Goal: Transaction & Acquisition: Purchase product/service

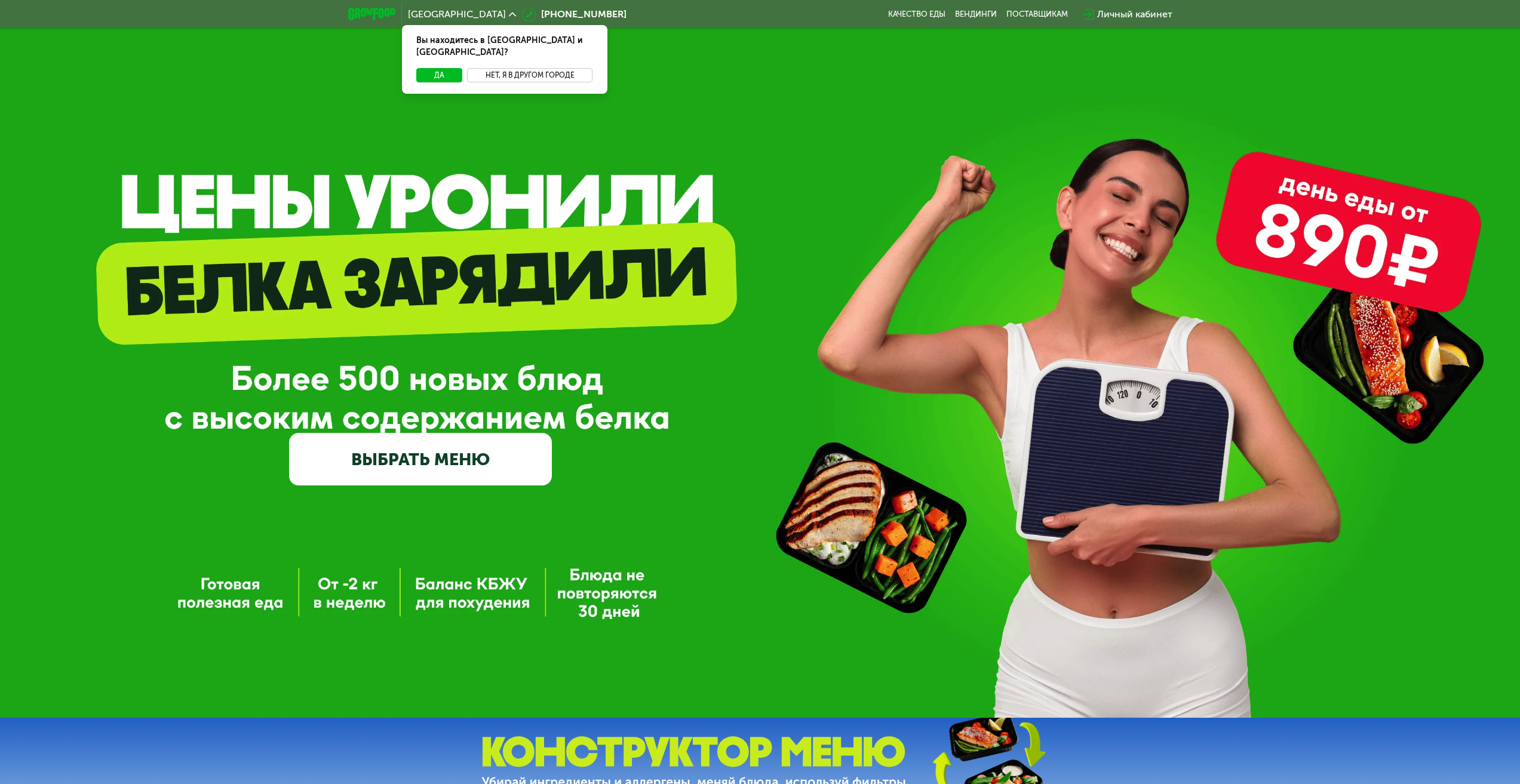
click at [551, 68] on button "Нет, я в другом городе" at bounding box center [529, 75] width 126 height 14
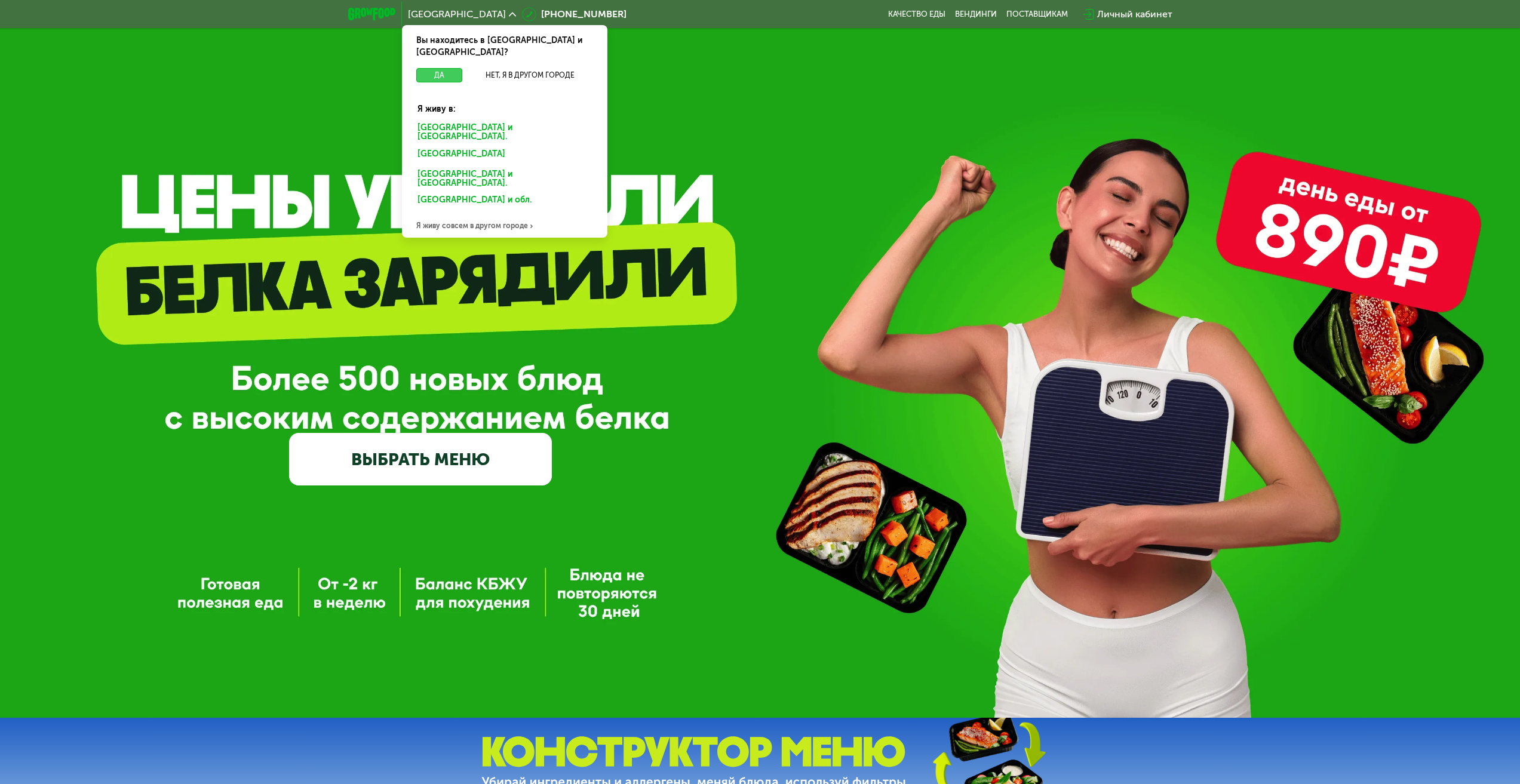
click at [428, 68] on button "Да" at bounding box center [439, 75] width 46 height 14
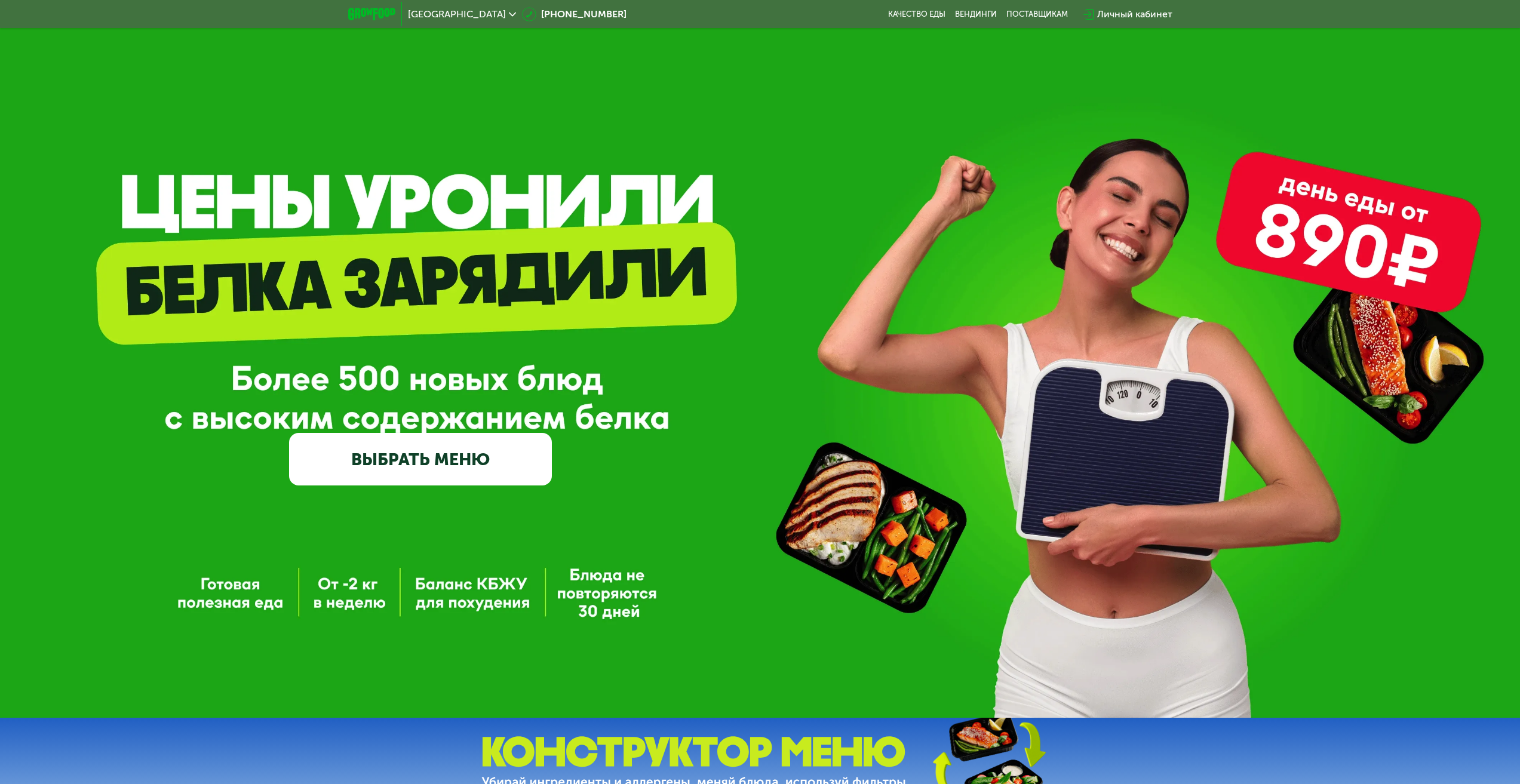
click at [441, 472] on link "ВЫБРАТЬ МЕНЮ" at bounding box center [420, 459] width 263 height 53
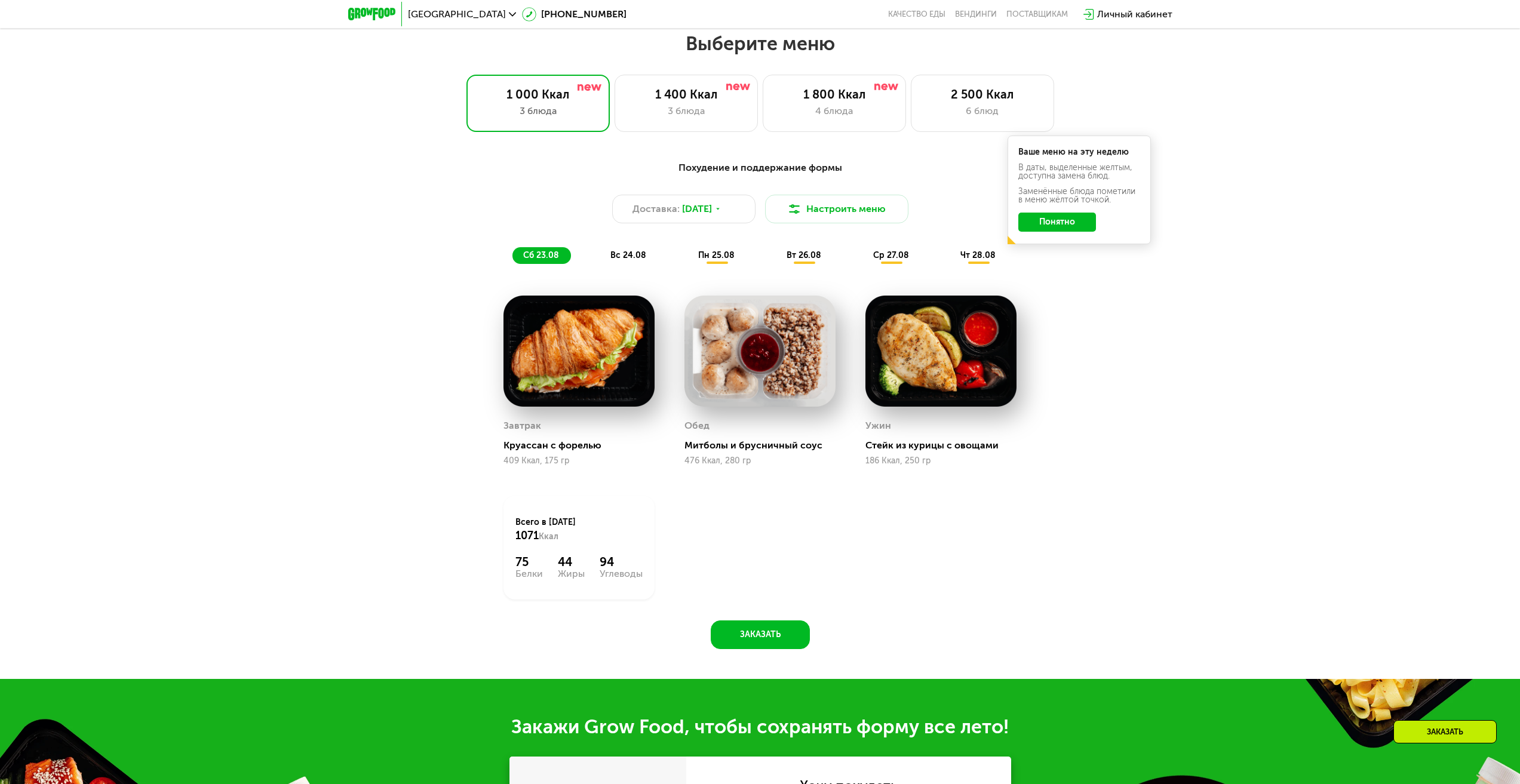
scroll to position [825, 0]
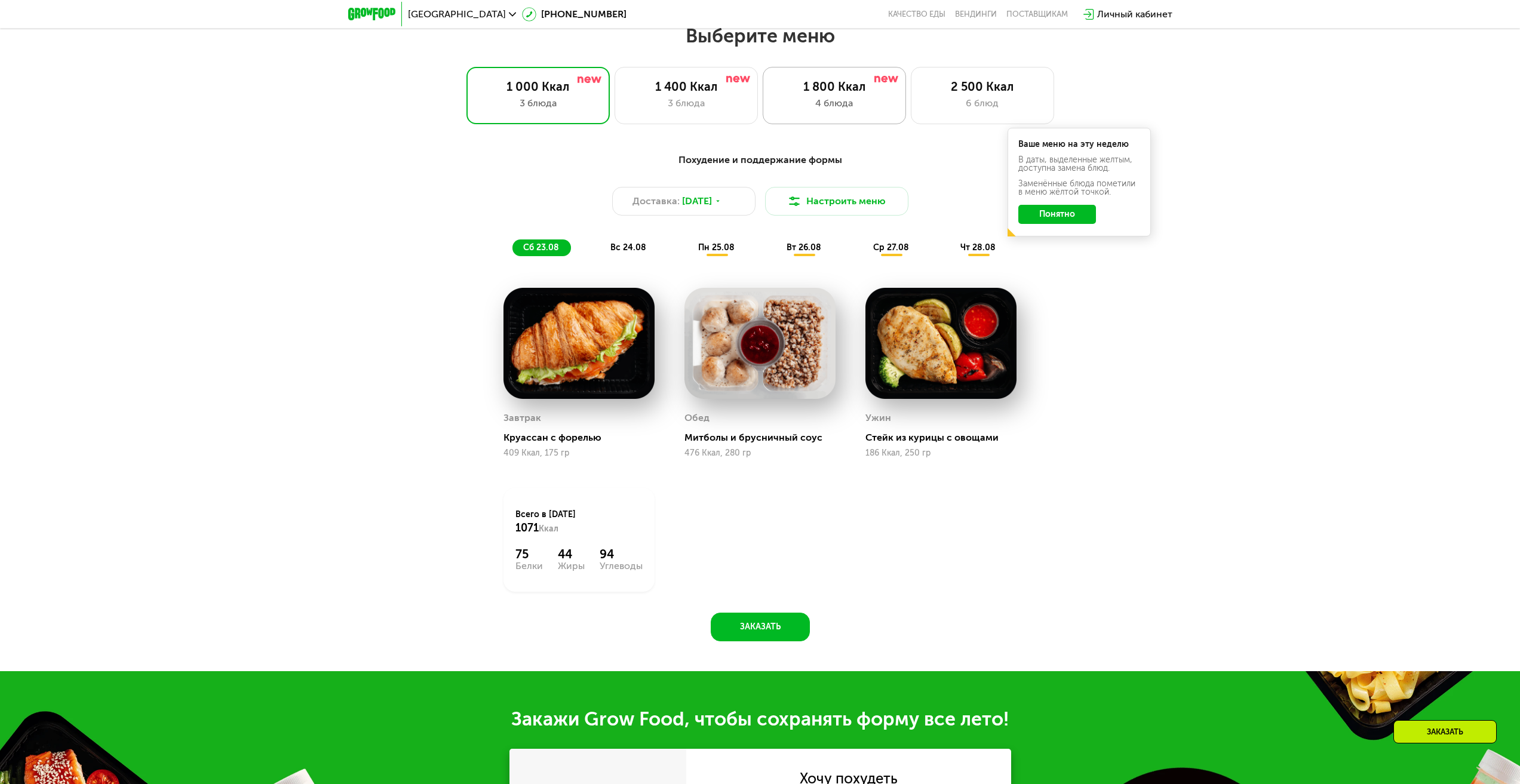
click at [821, 93] on div "1 800 Ккал" at bounding box center [834, 87] width 118 height 14
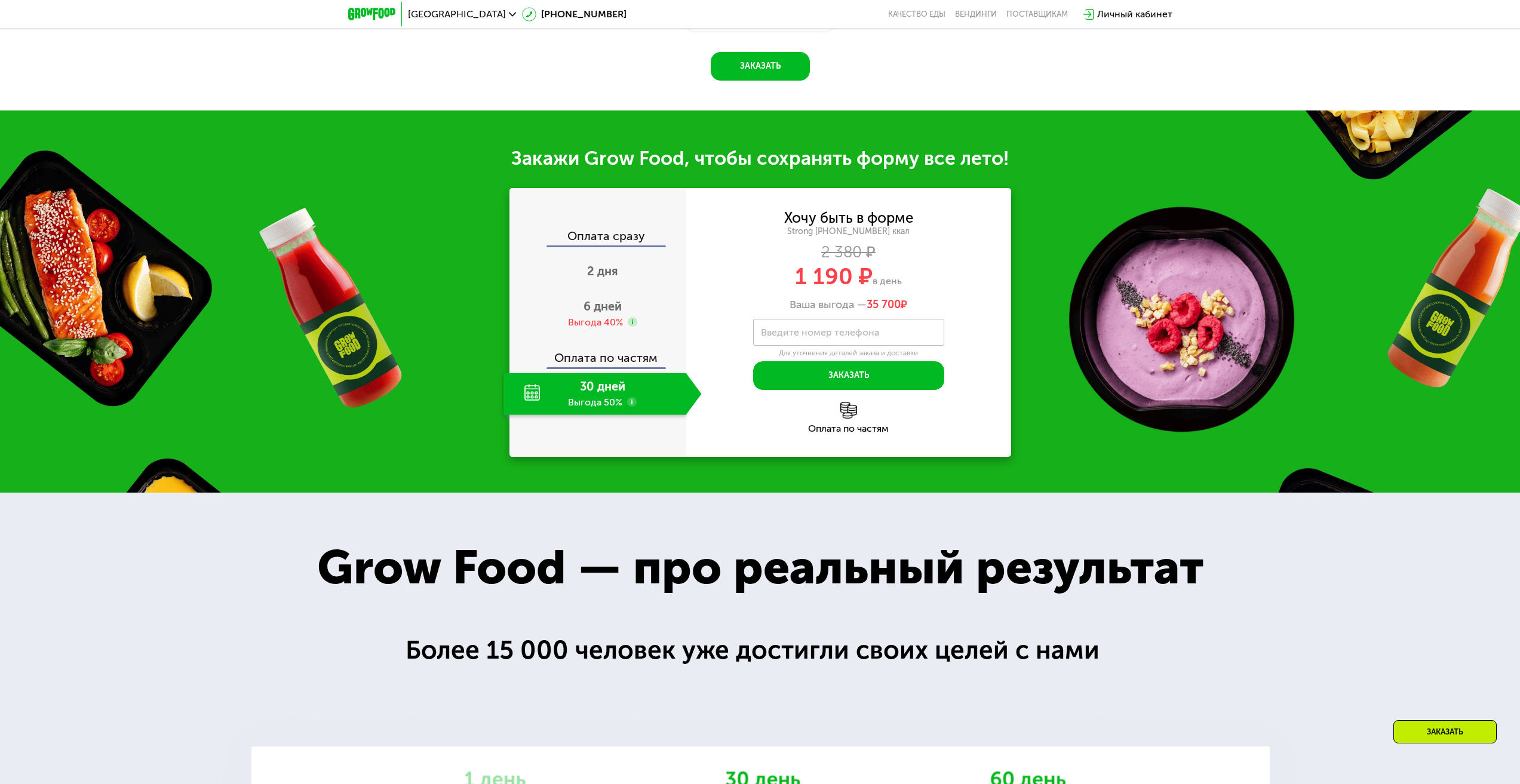
scroll to position [1422, 0]
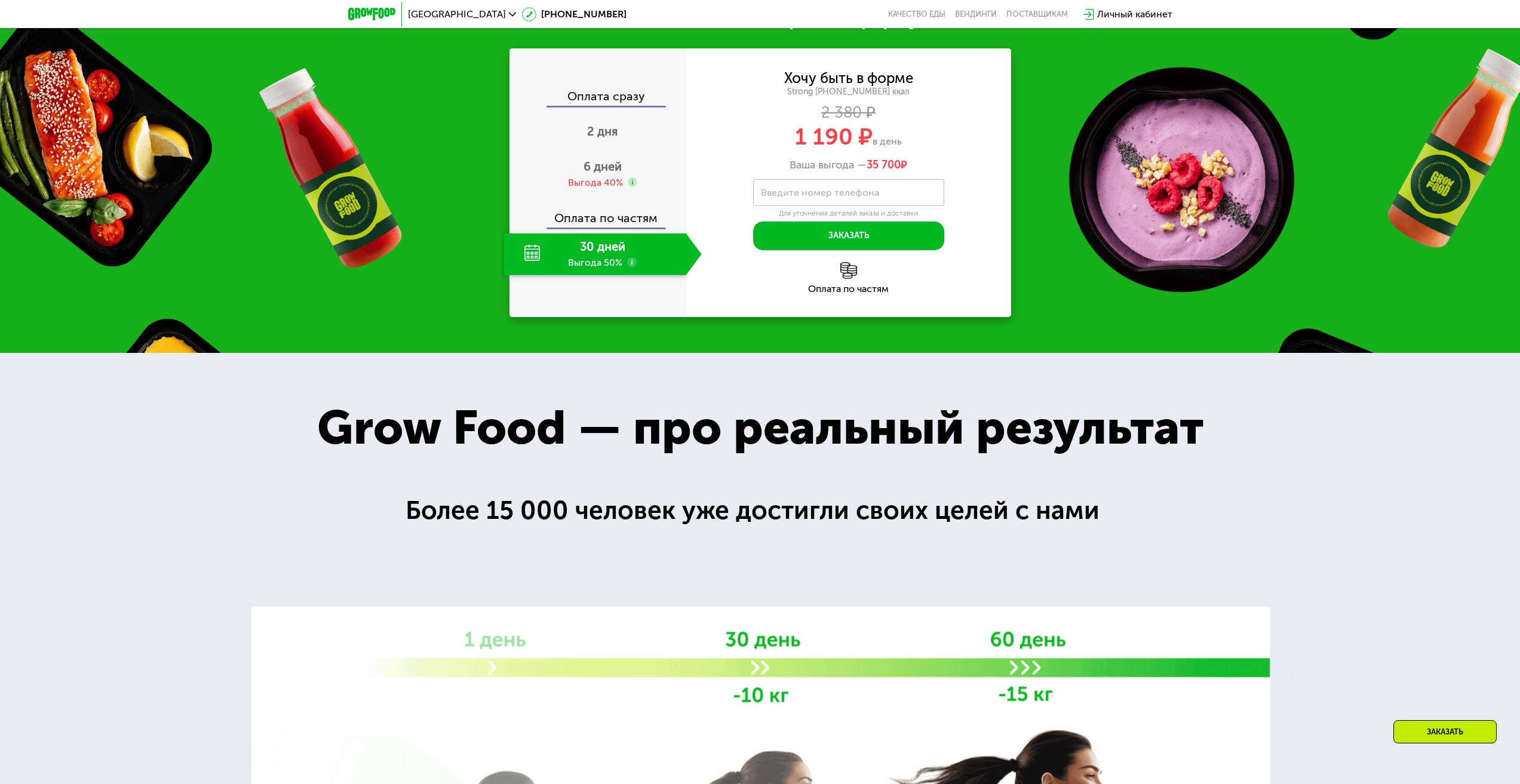
click at [627, 267] on icon at bounding box center [632, 263] width 10 height 10
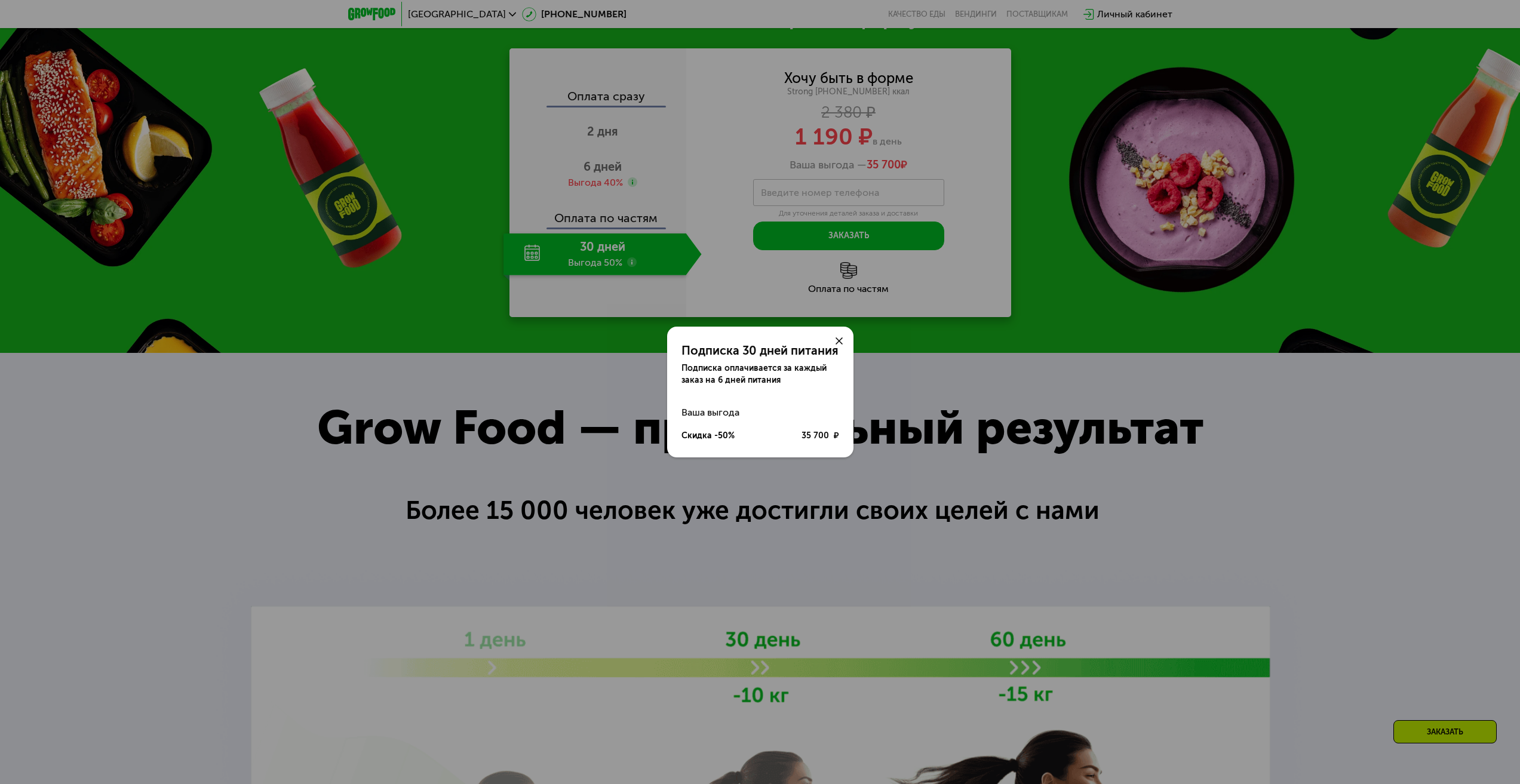
click at [838, 339] on icon at bounding box center [839, 341] width 7 height 7
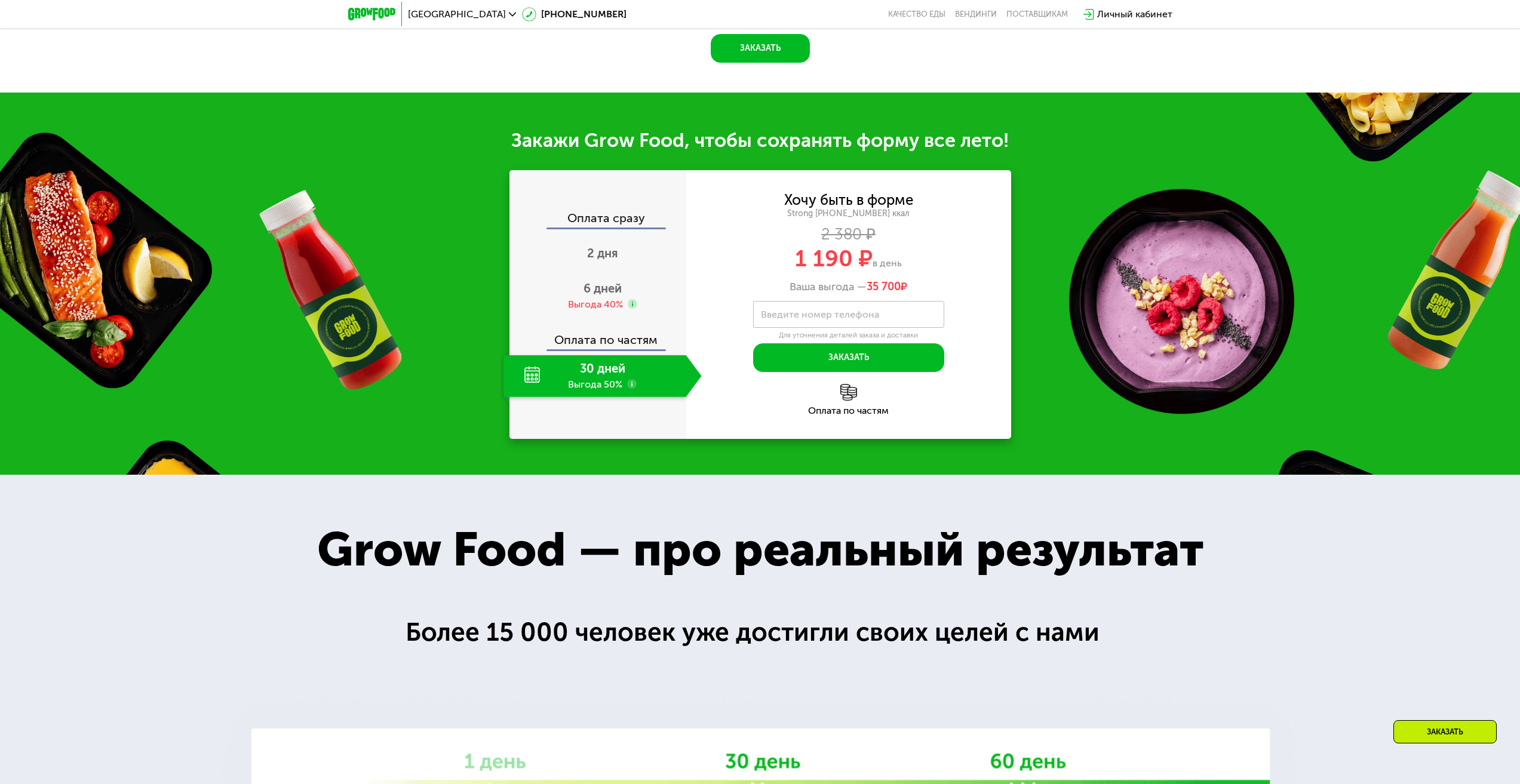
scroll to position [1322, 0]
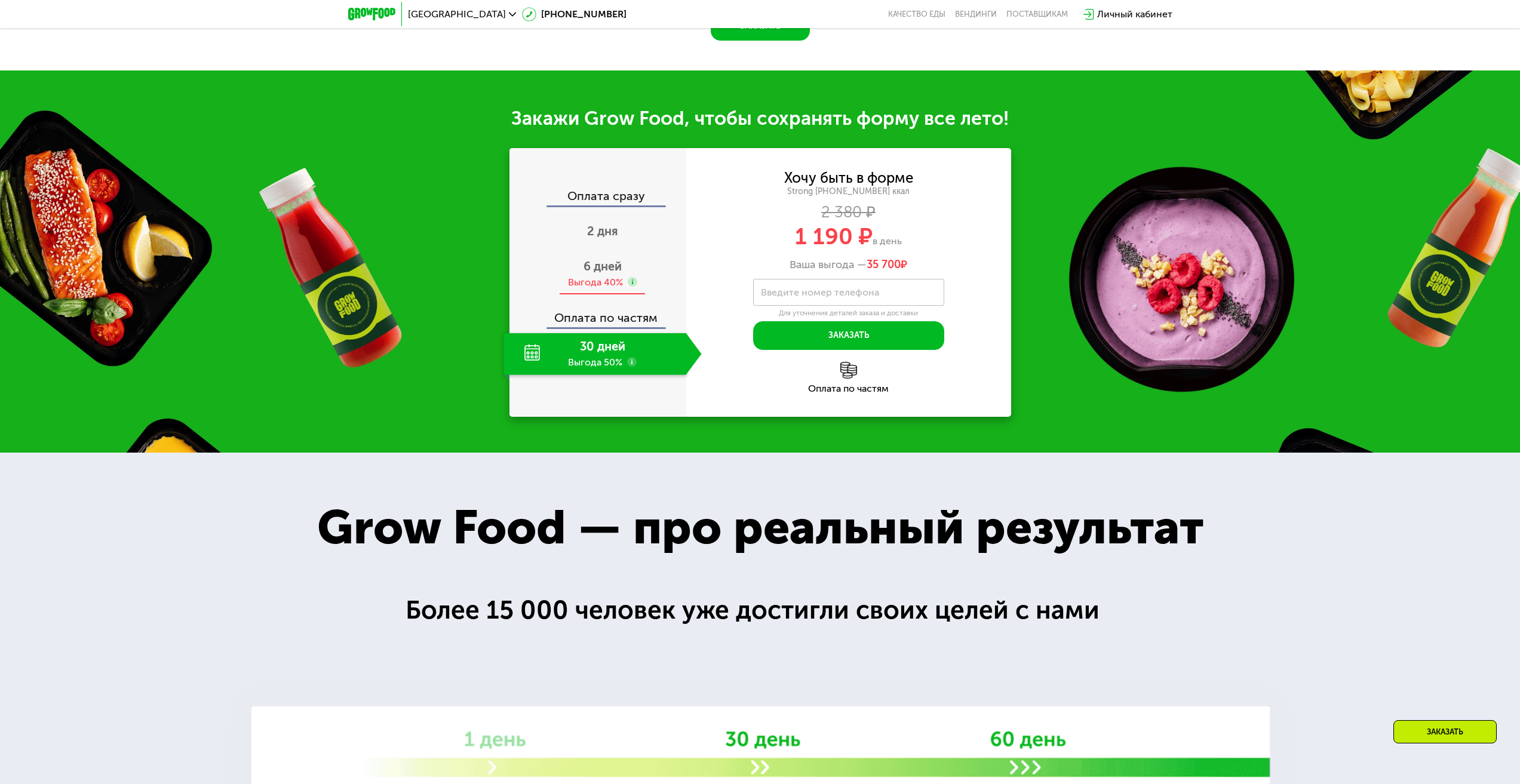
click at [605, 274] on span "6 дней" at bounding box center [603, 266] width 38 height 14
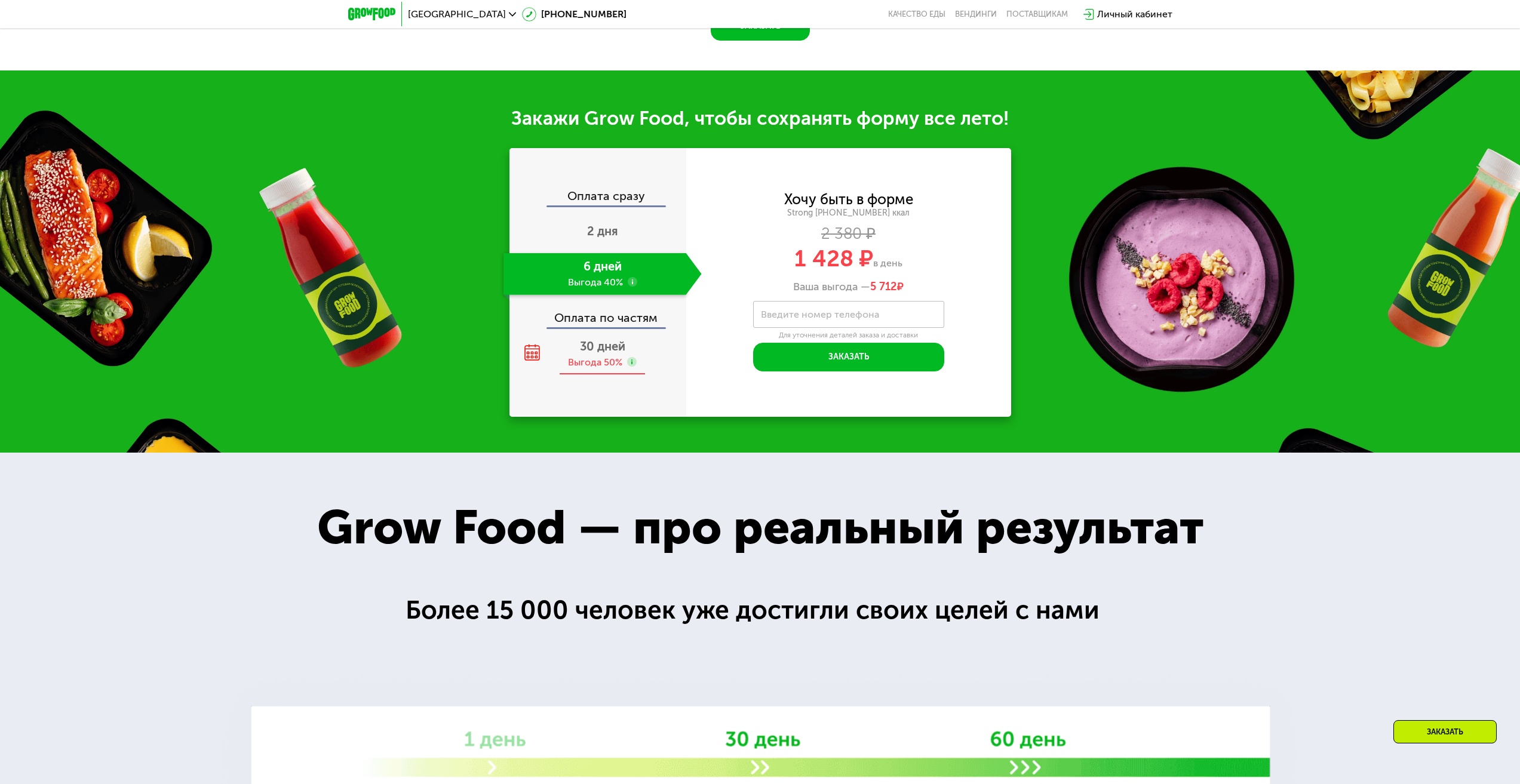
click at [590, 353] on span "30 дней" at bounding box center [603, 346] width 45 height 14
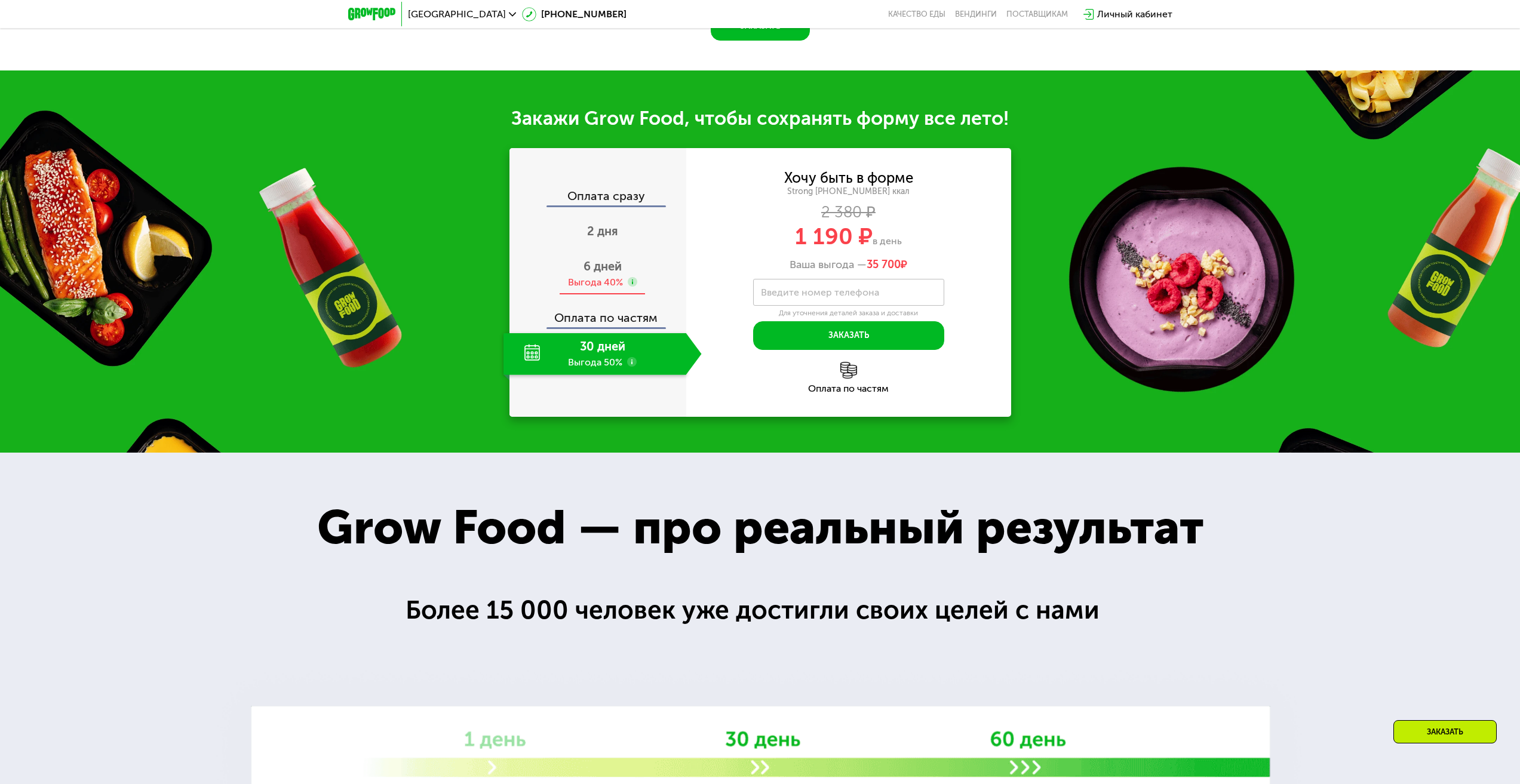
click at [602, 289] on div "Выгода 40%" at bounding box center [596, 282] width 55 height 13
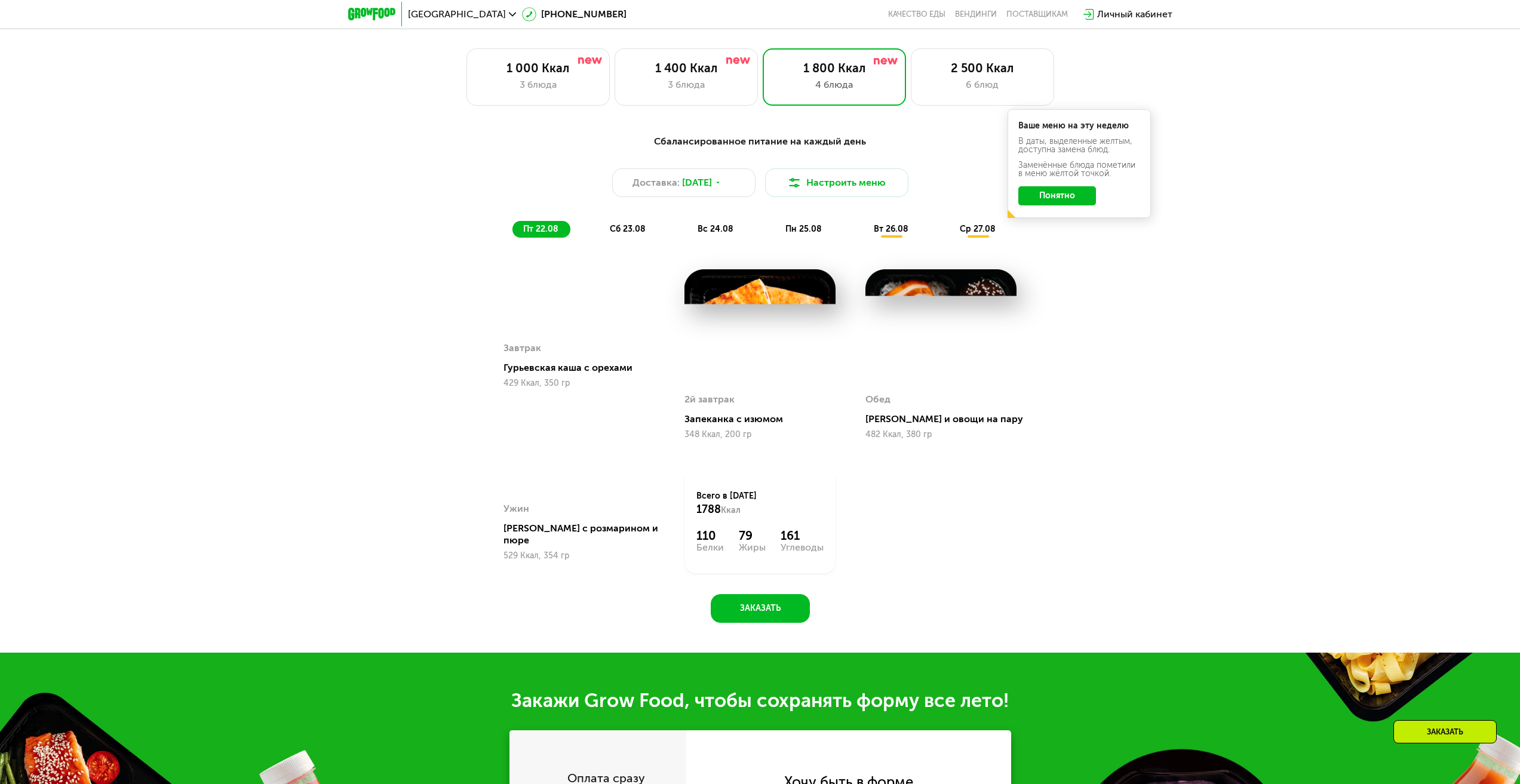
scroll to position [825, 0]
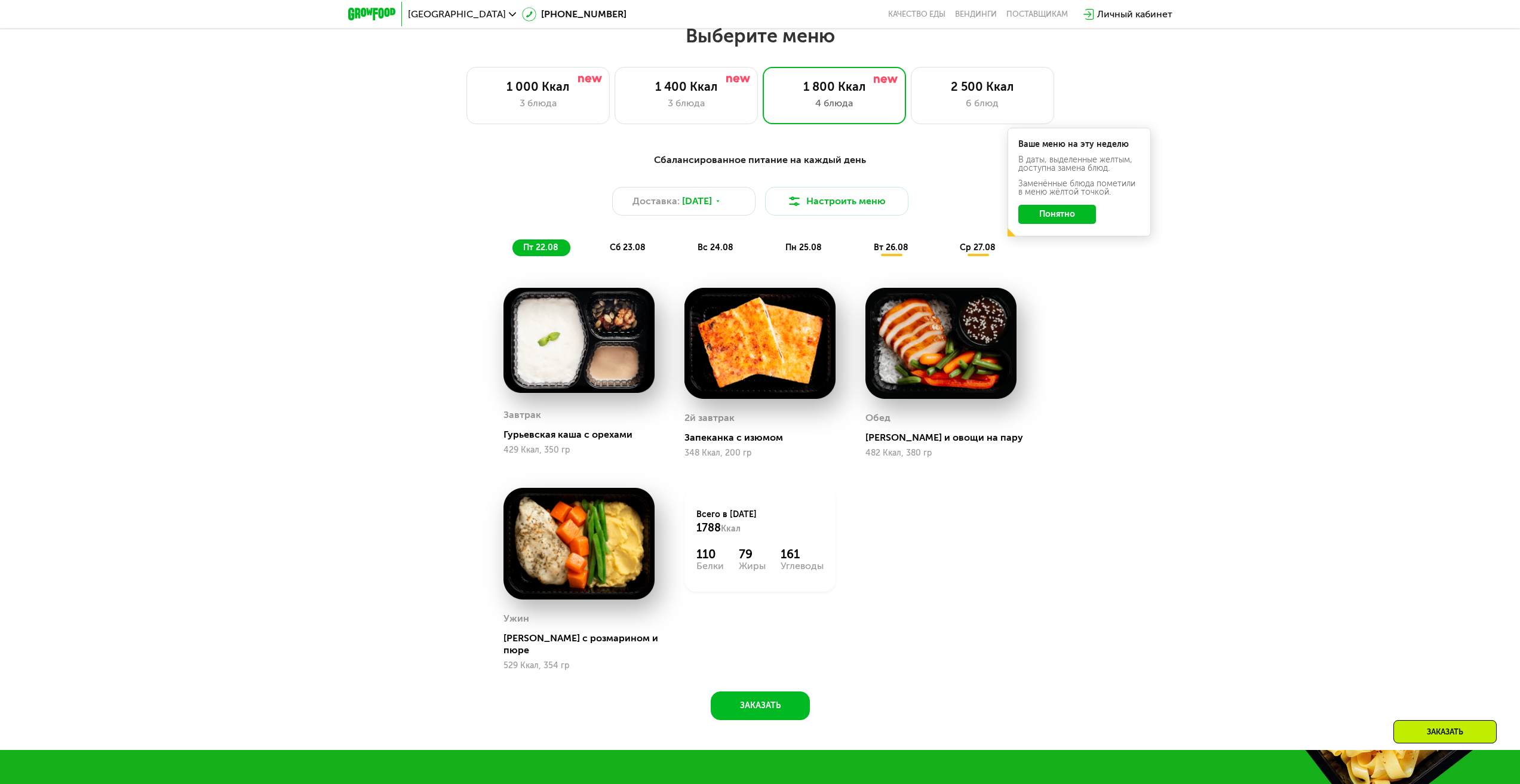
click at [636, 253] on span "сб 23.08" at bounding box center [627, 247] width 36 height 10
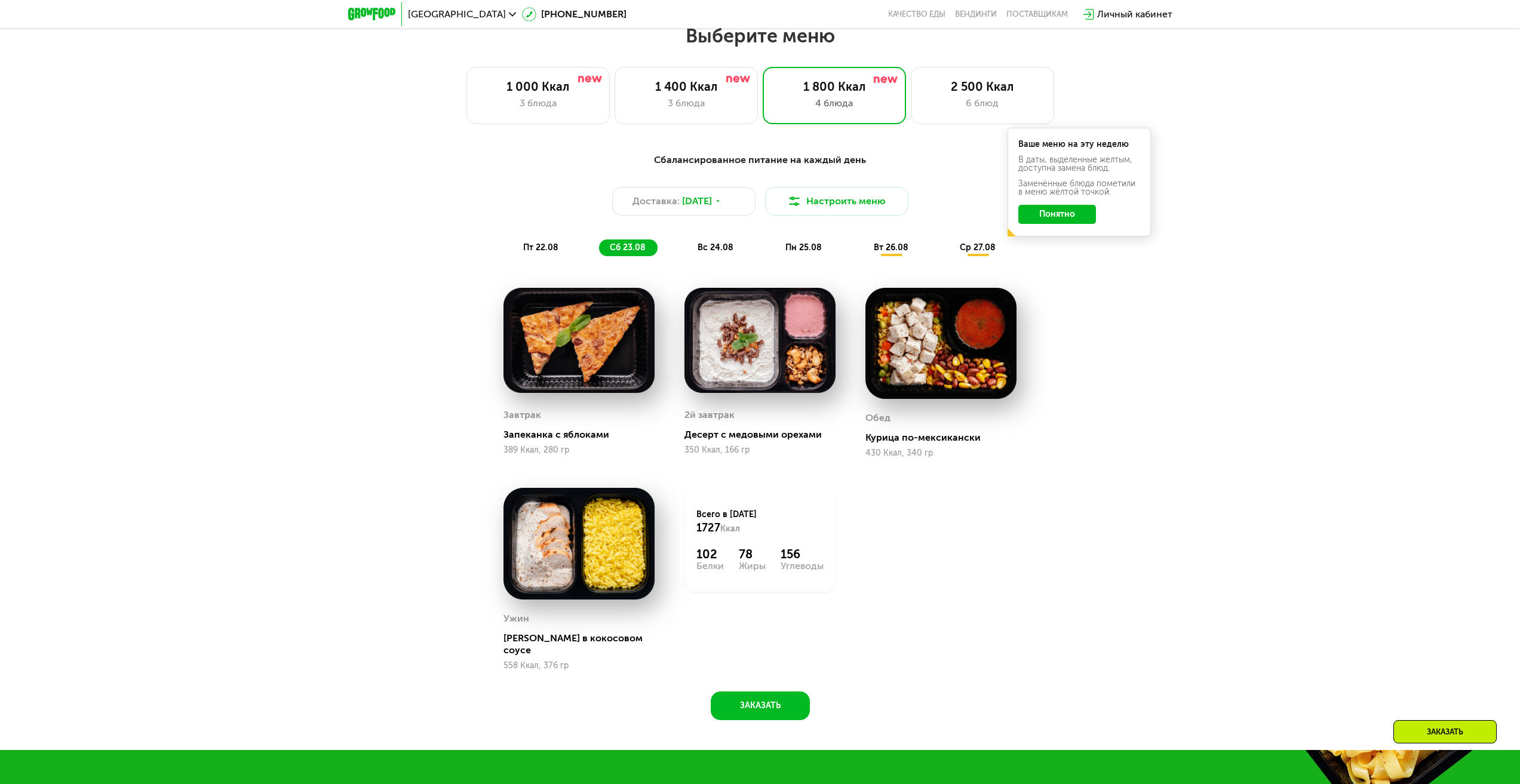
click at [711, 248] on span "вс 24.08" at bounding box center [715, 247] width 36 height 10
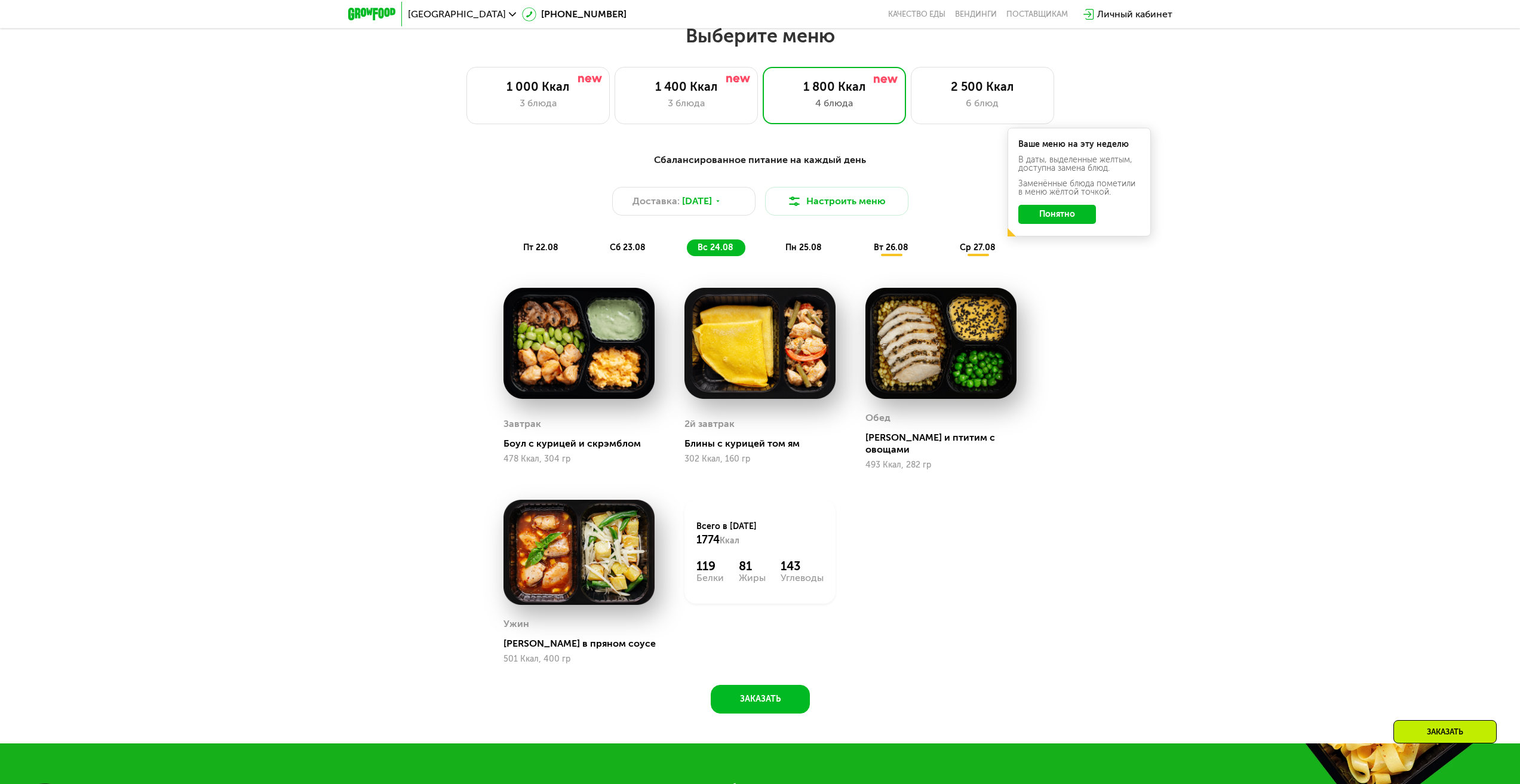
click at [800, 252] on span "пн 25.08" at bounding box center [804, 247] width 37 height 10
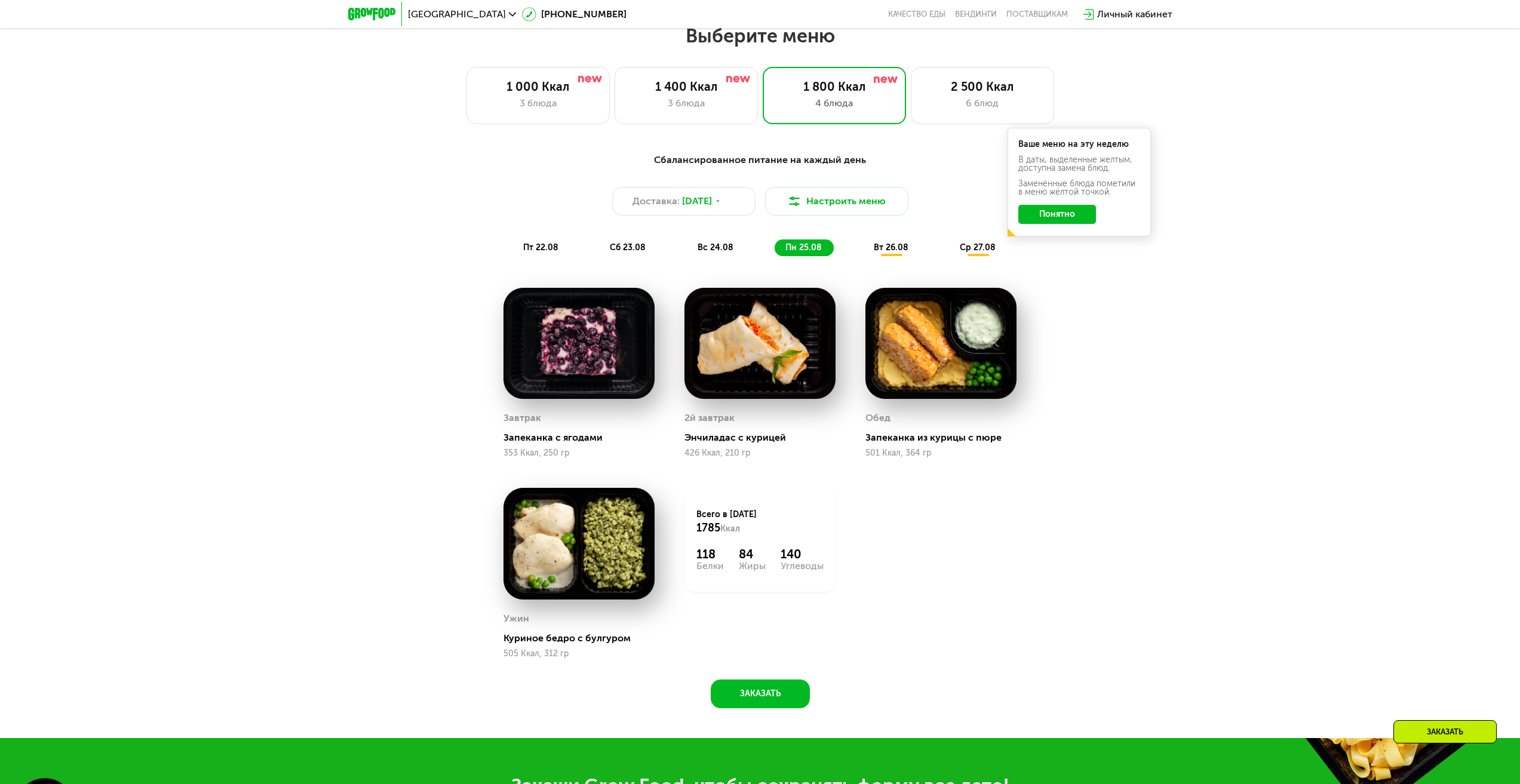
click at [881, 253] on span "вт 26.08" at bounding box center [891, 247] width 34 height 10
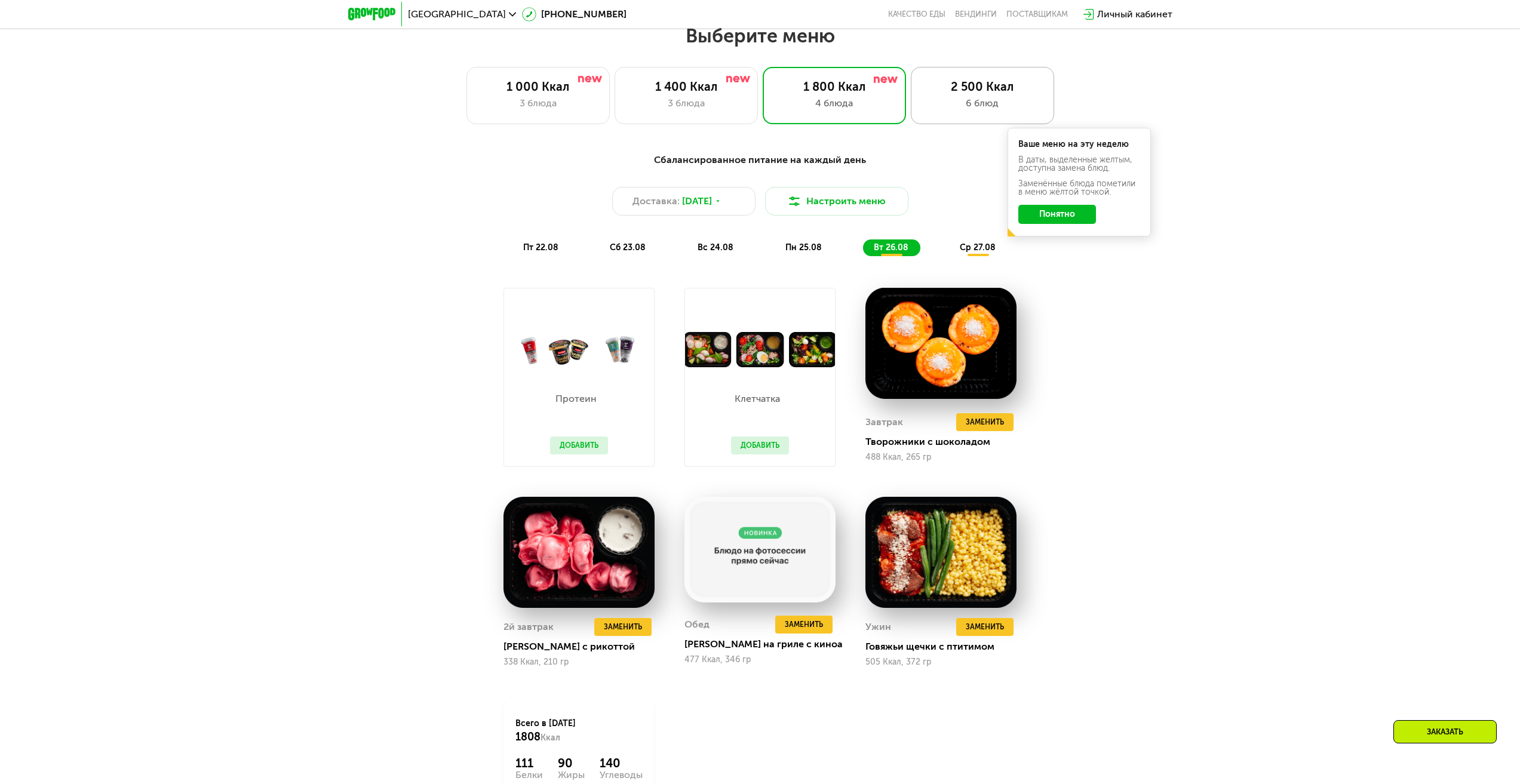
click at [953, 116] on div "2 500 Ккал 6 блюд" at bounding box center [983, 95] width 144 height 57
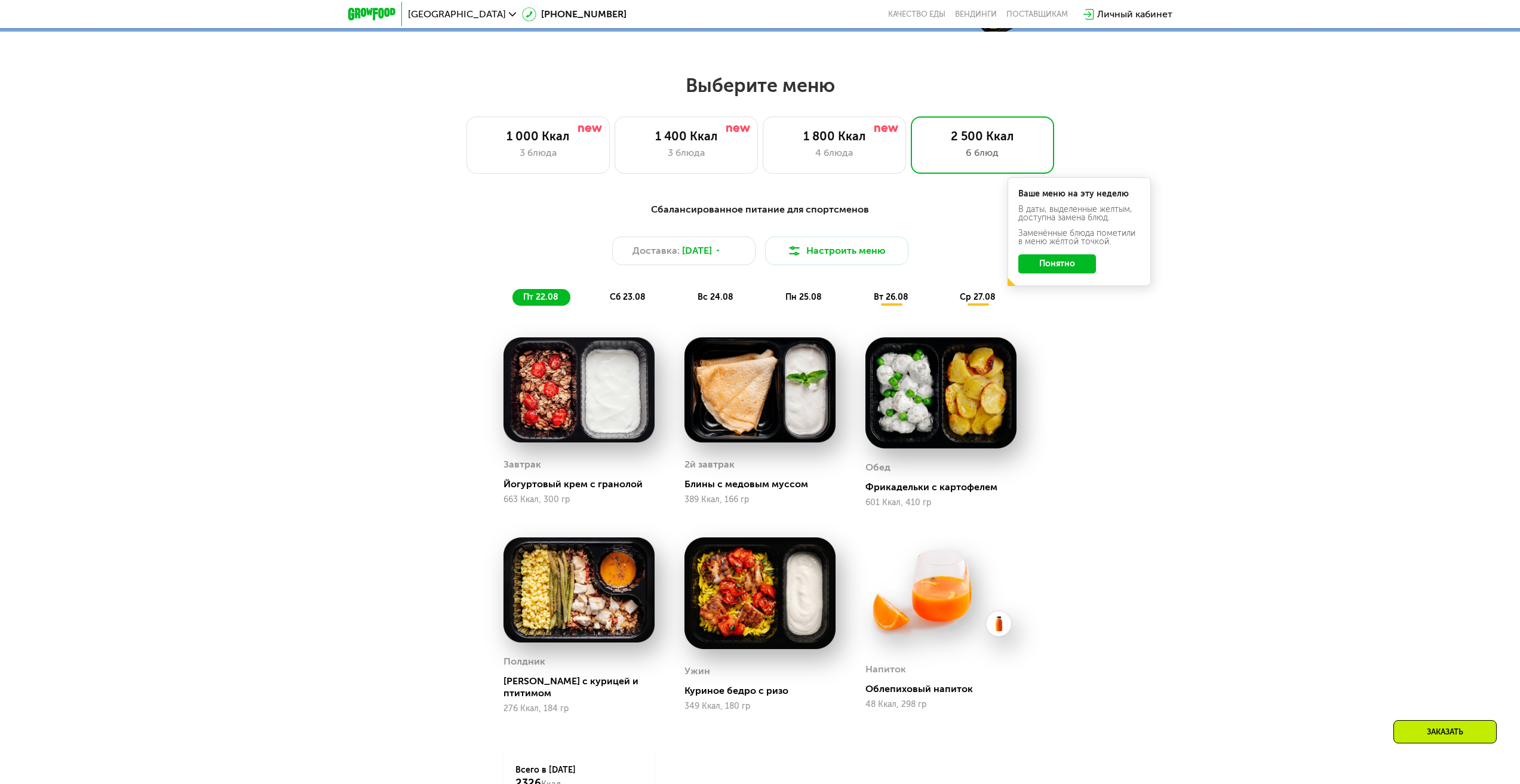
scroll to position [726, 0]
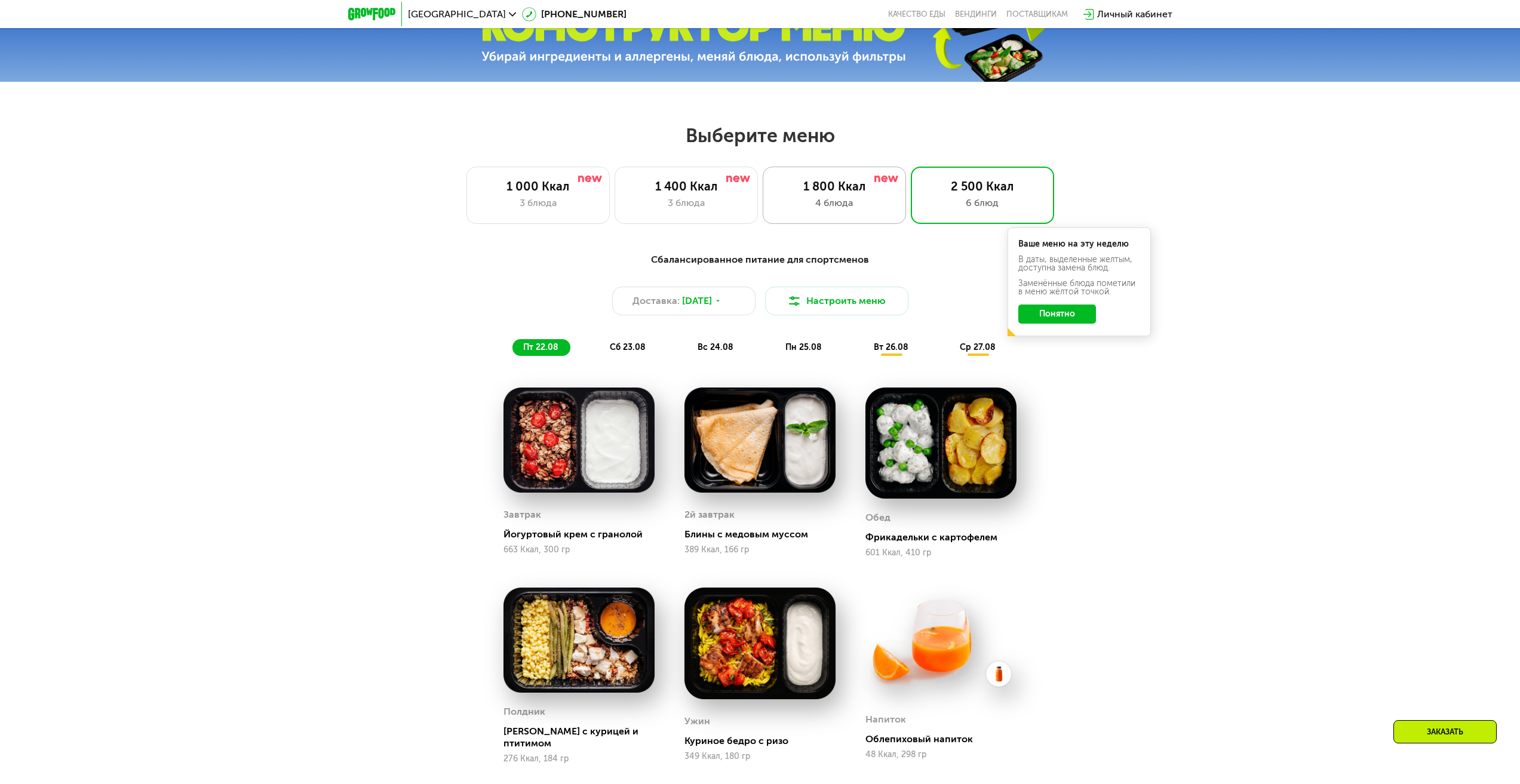
click at [911, 216] on div "1 800 Ккал 4 блюда" at bounding box center [983, 195] width 144 height 57
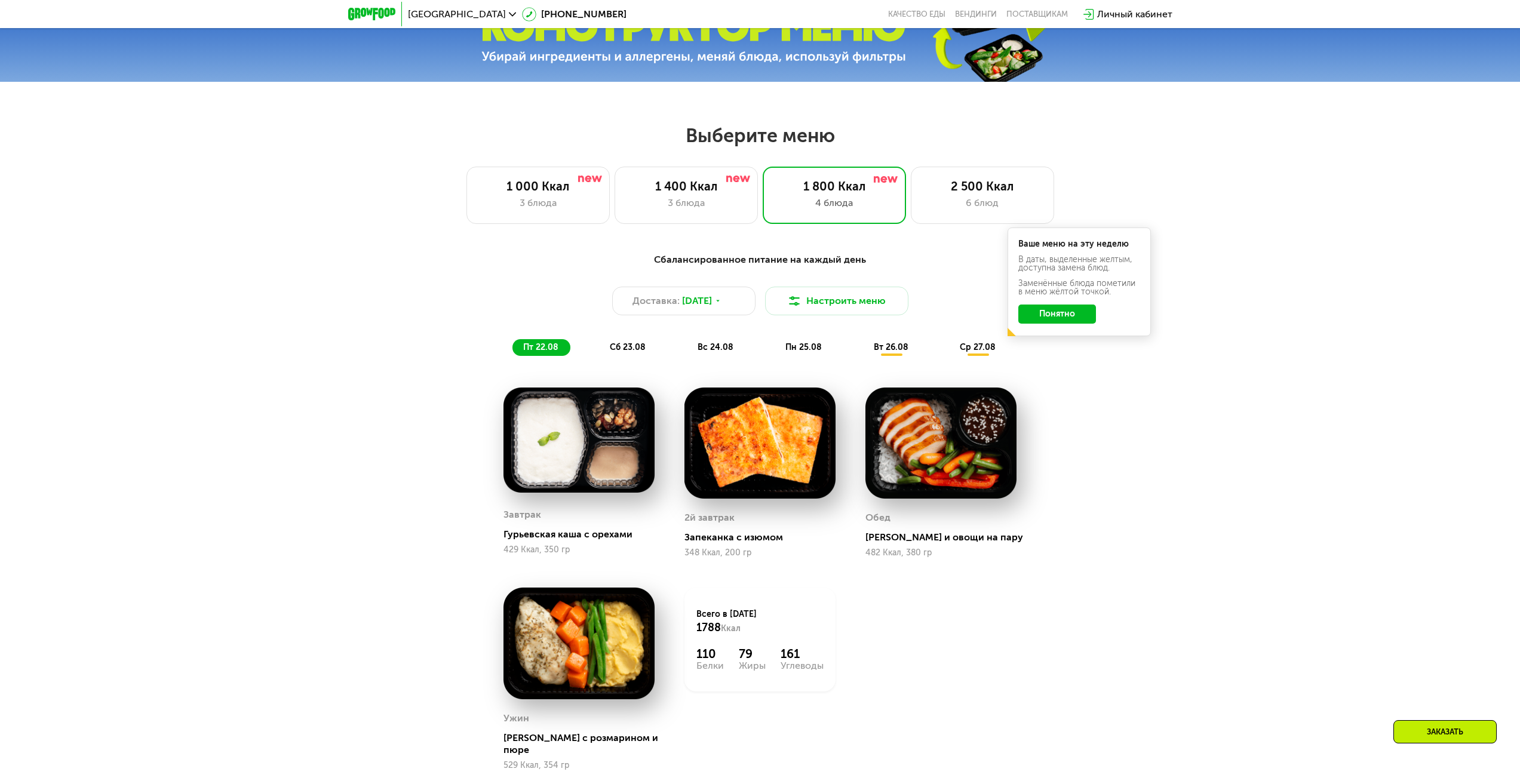
click at [881, 351] on span "вт 26.08" at bounding box center [891, 347] width 34 height 10
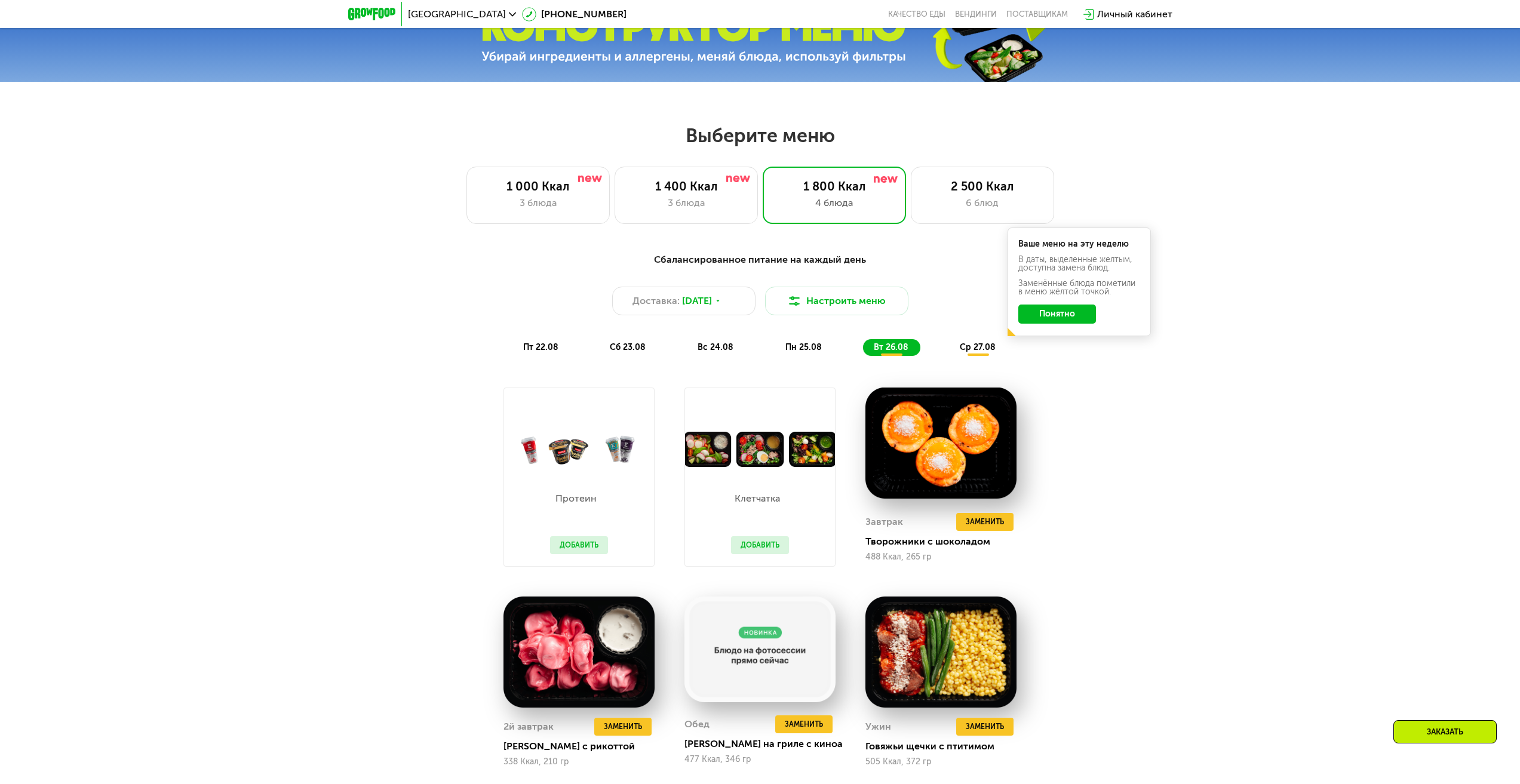
click at [965, 349] on span "ср 27.08" at bounding box center [977, 347] width 36 height 10
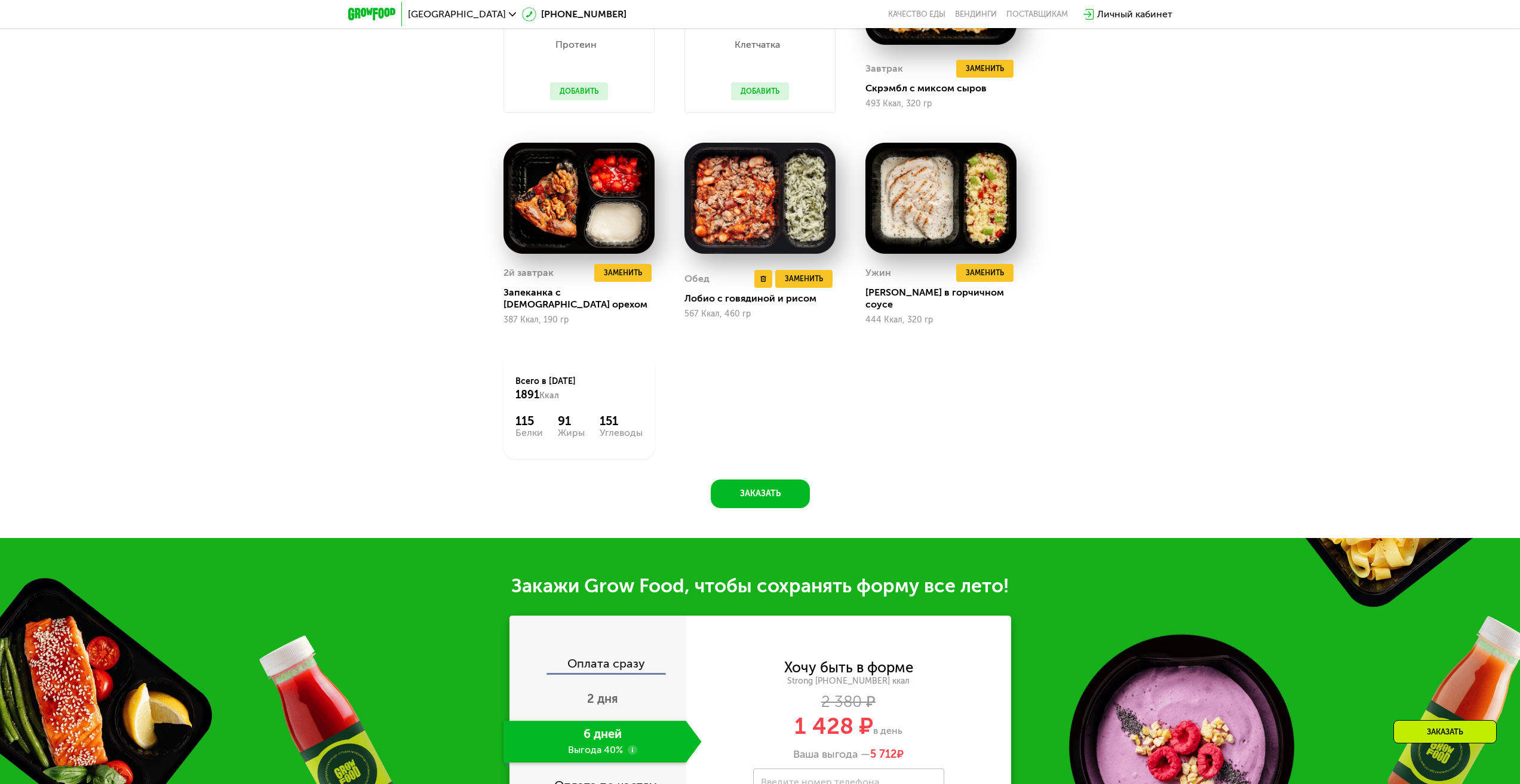
scroll to position [1322, 0]
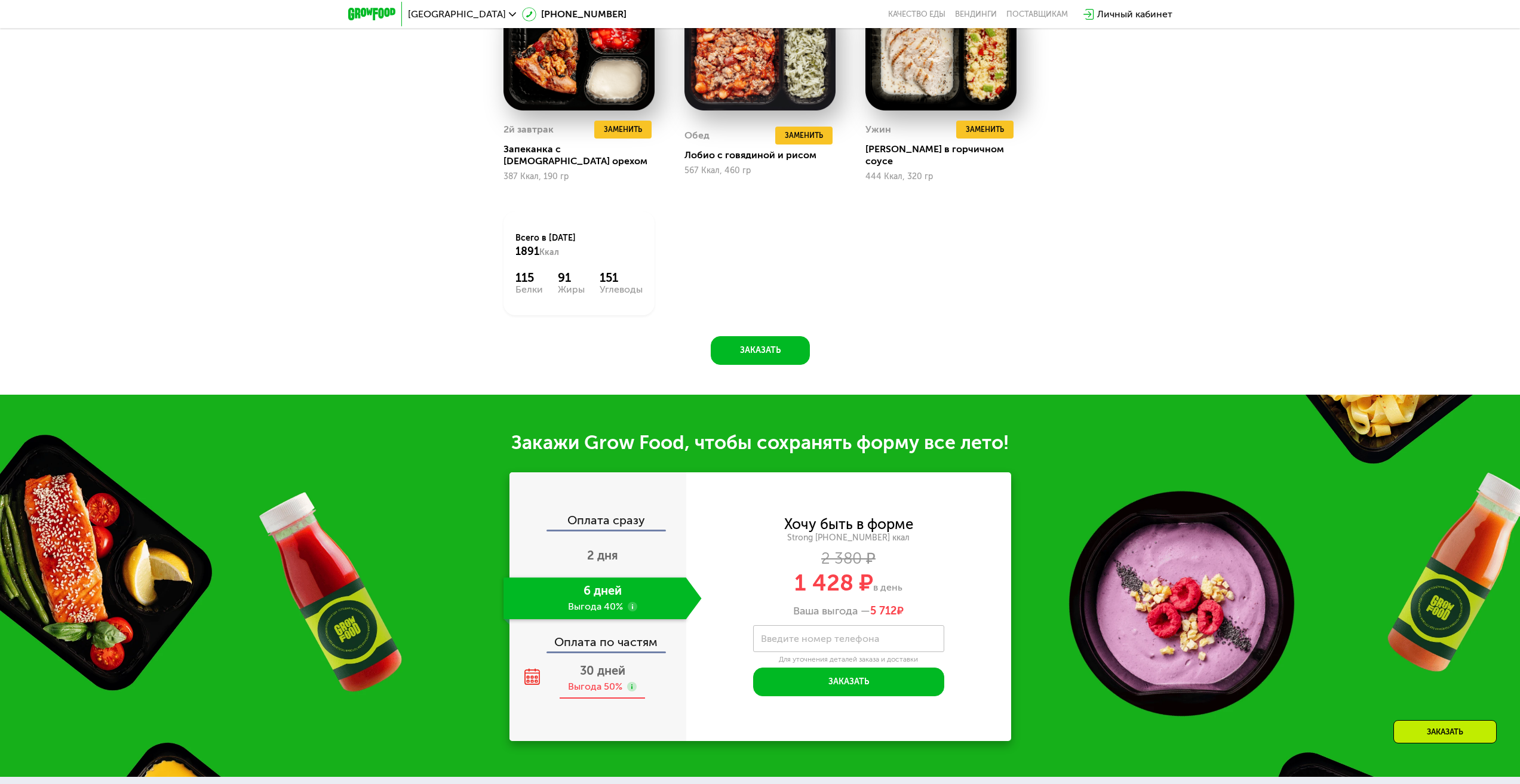
click at [608, 664] on span "30 дней" at bounding box center [603, 671] width 45 height 14
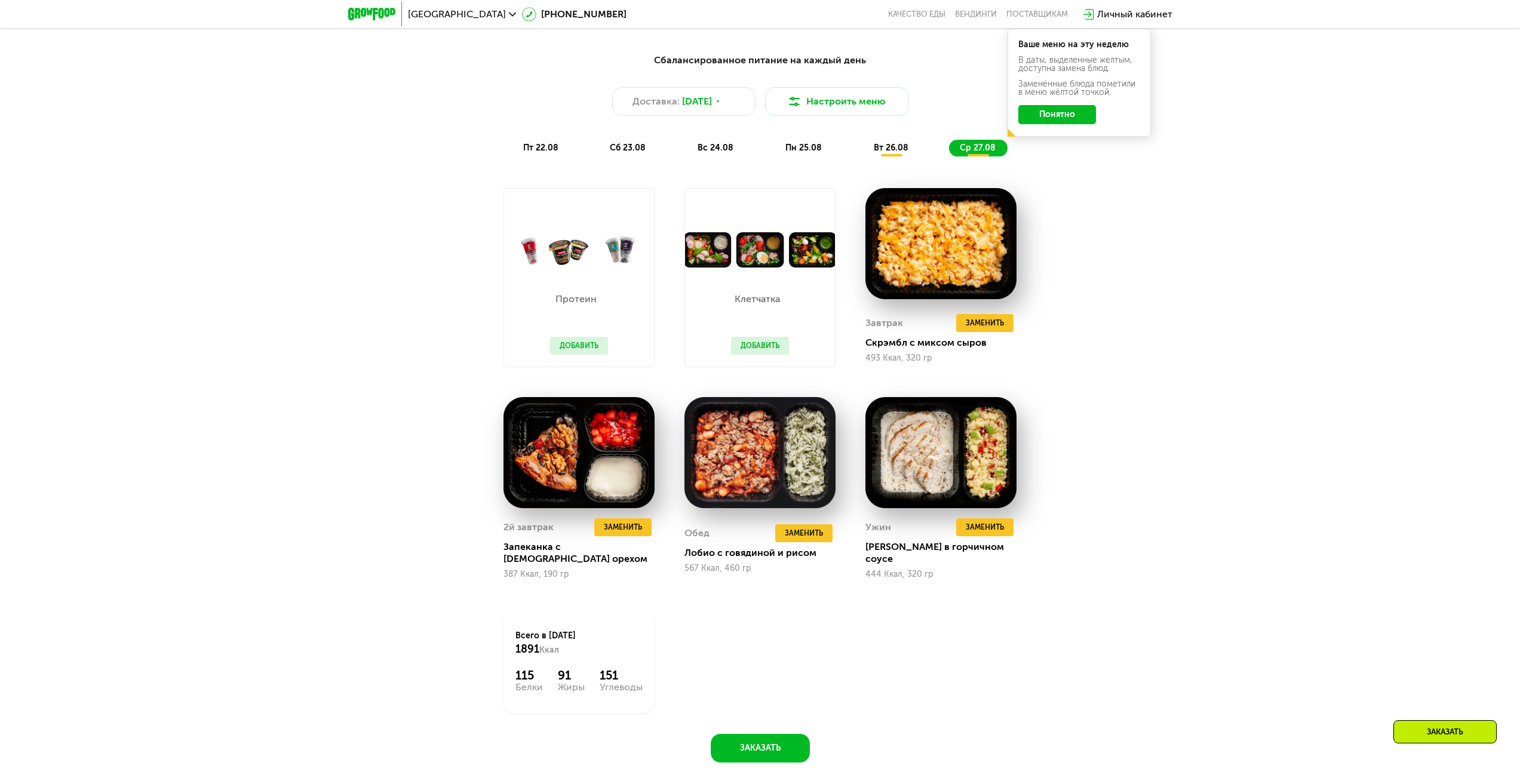
scroll to position [626, 0]
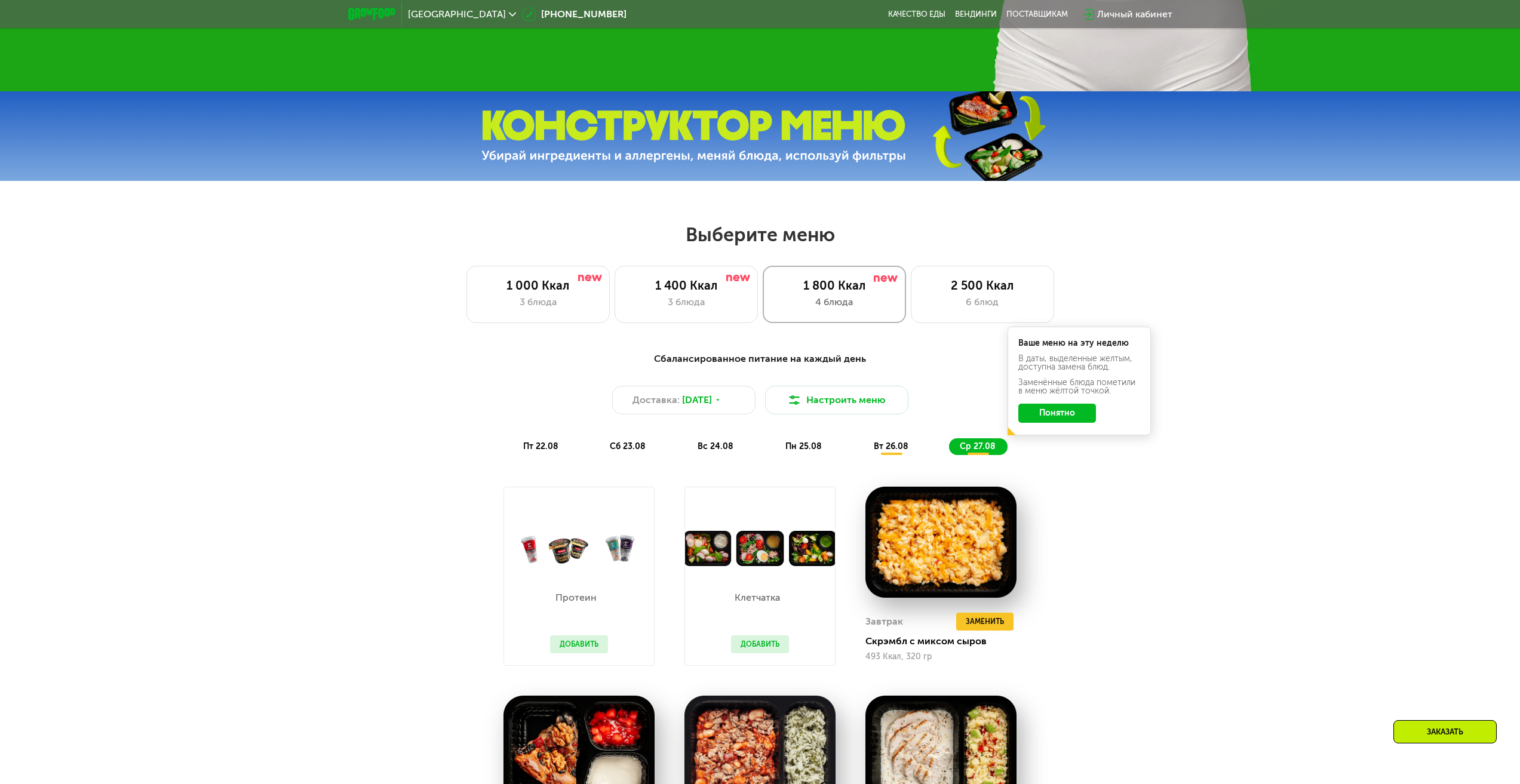
click at [825, 302] on div "4 блюда" at bounding box center [834, 302] width 118 height 14
click at [835, 303] on div "4 блюда" at bounding box center [834, 302] width 118 height 14
click at [716, 293] on div "1 400 Ккал" at bounding box center [686, 285] width 118 height 14
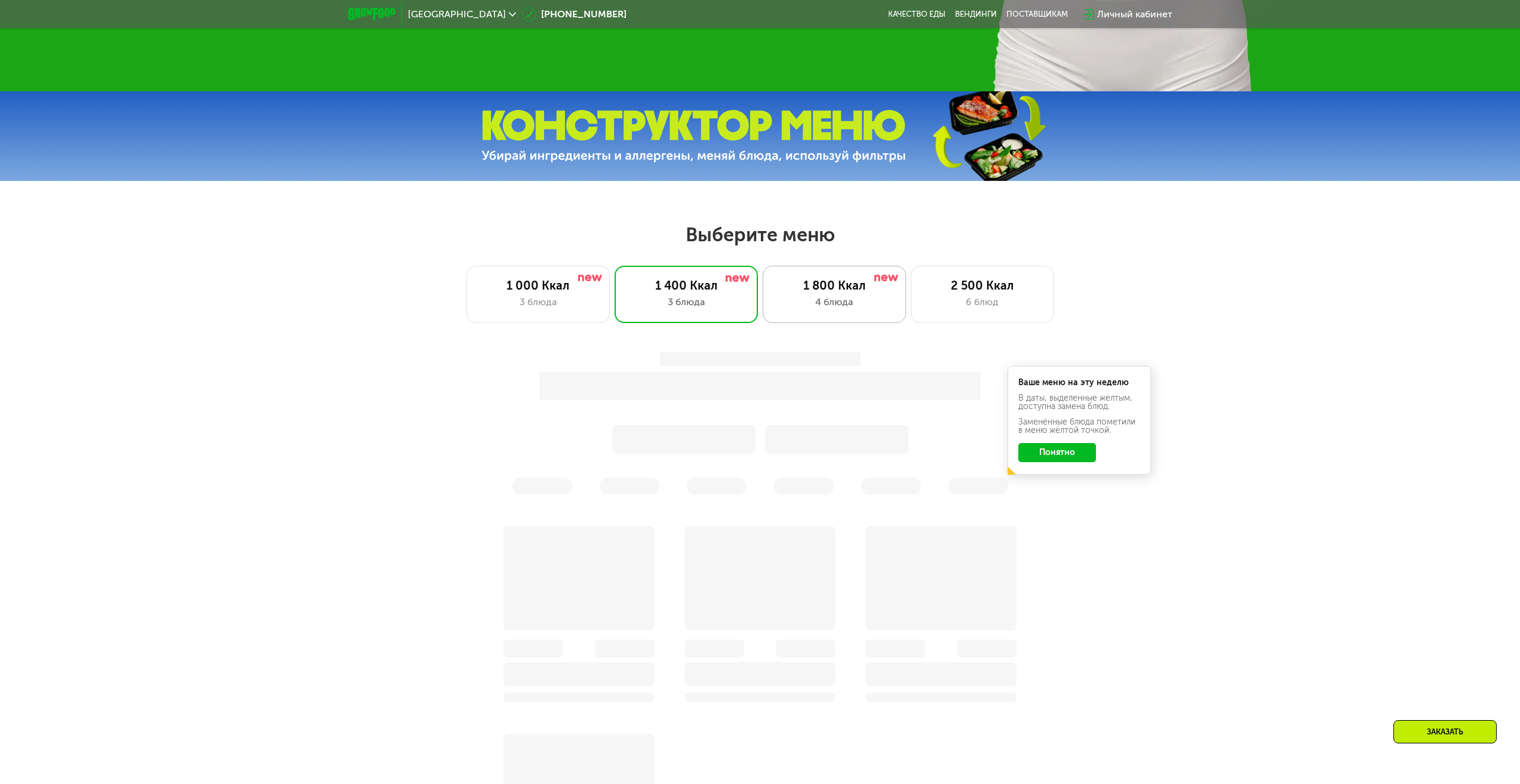
click at [823, 293] on div "1 800 Ккал" at bounding box center [834, 285] width 118 height 14
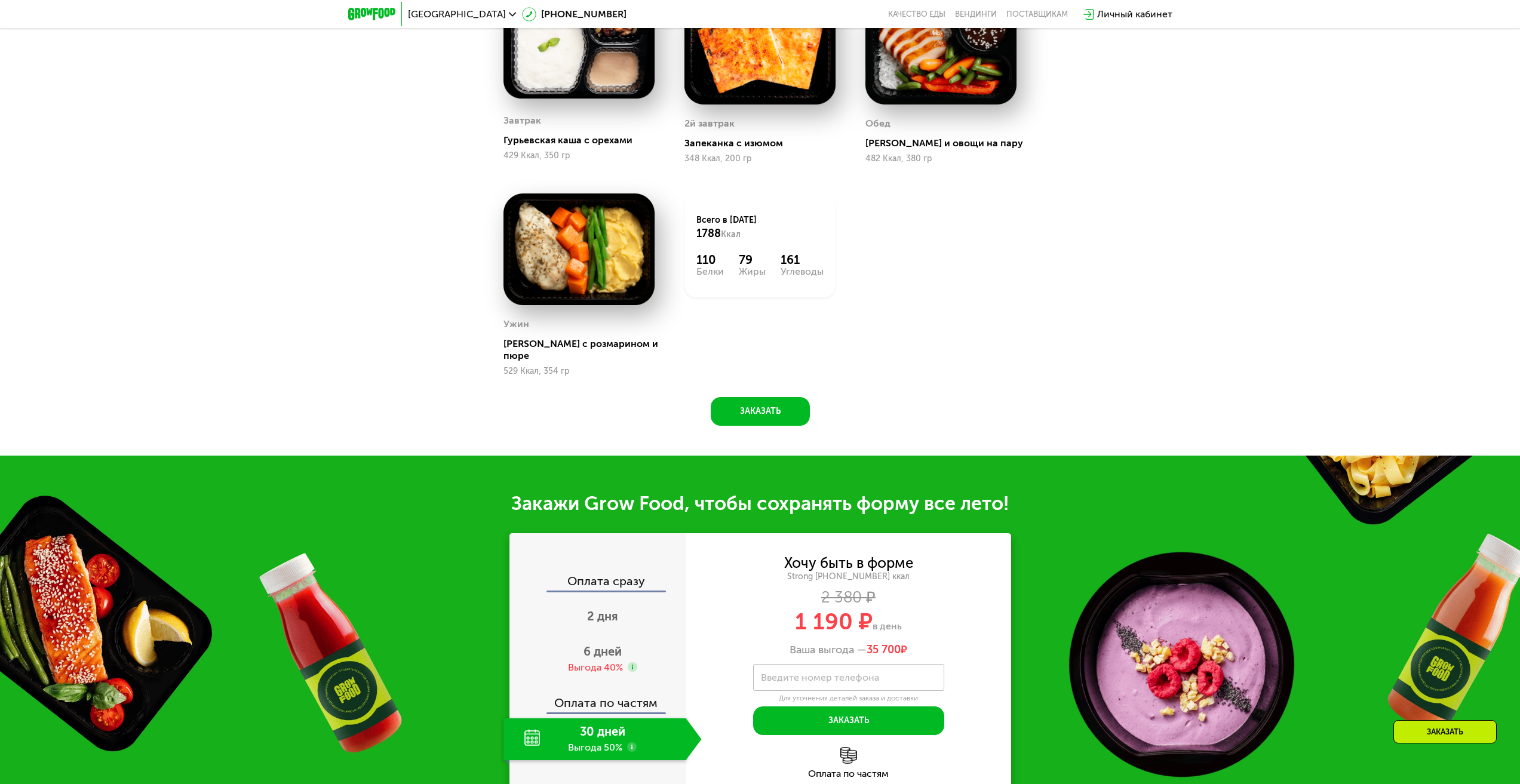
scroll to position [1223, 0]
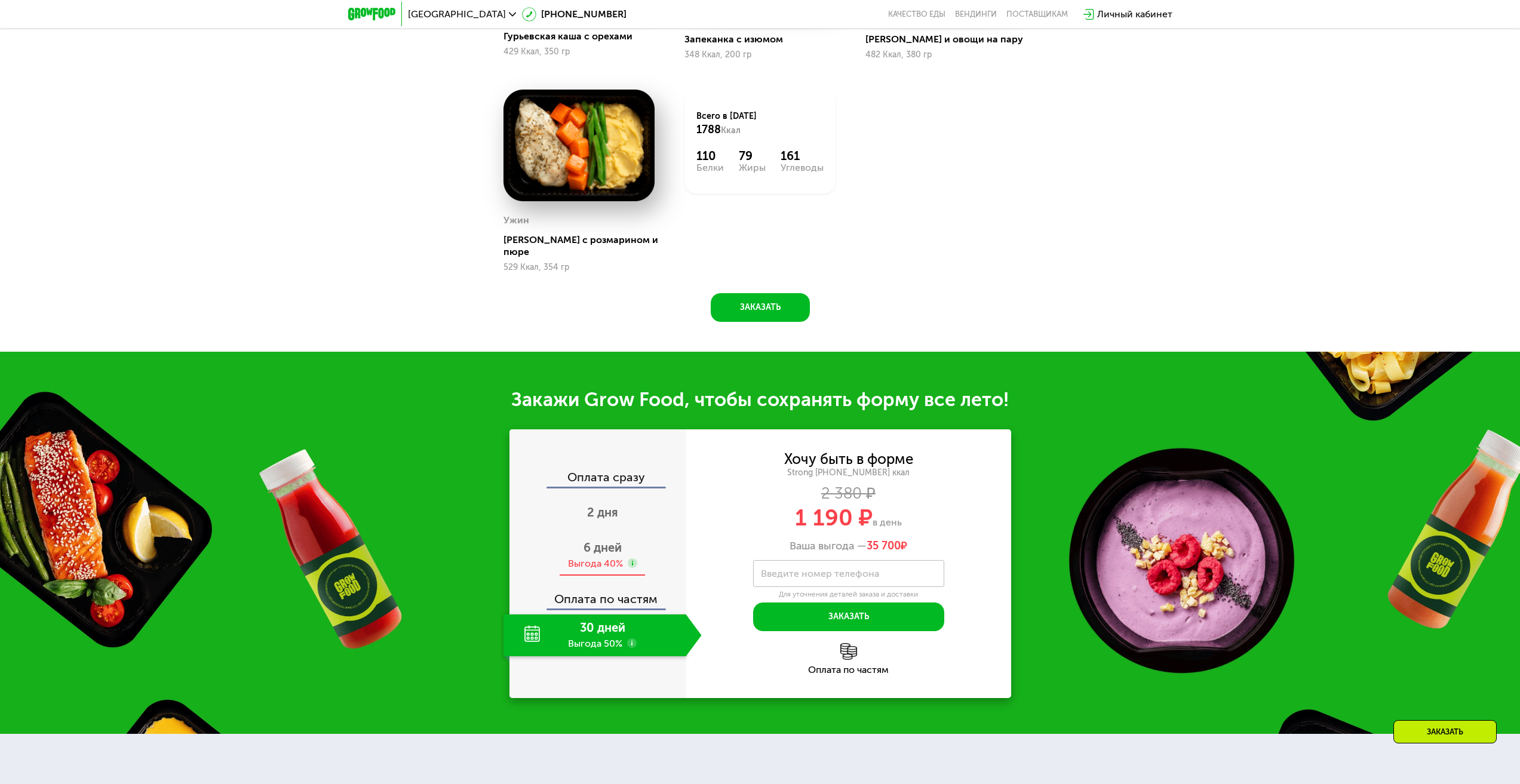
click at [593, 557] on div "Выгода 40%" at bounding box center [596, 564] width 55 height 13
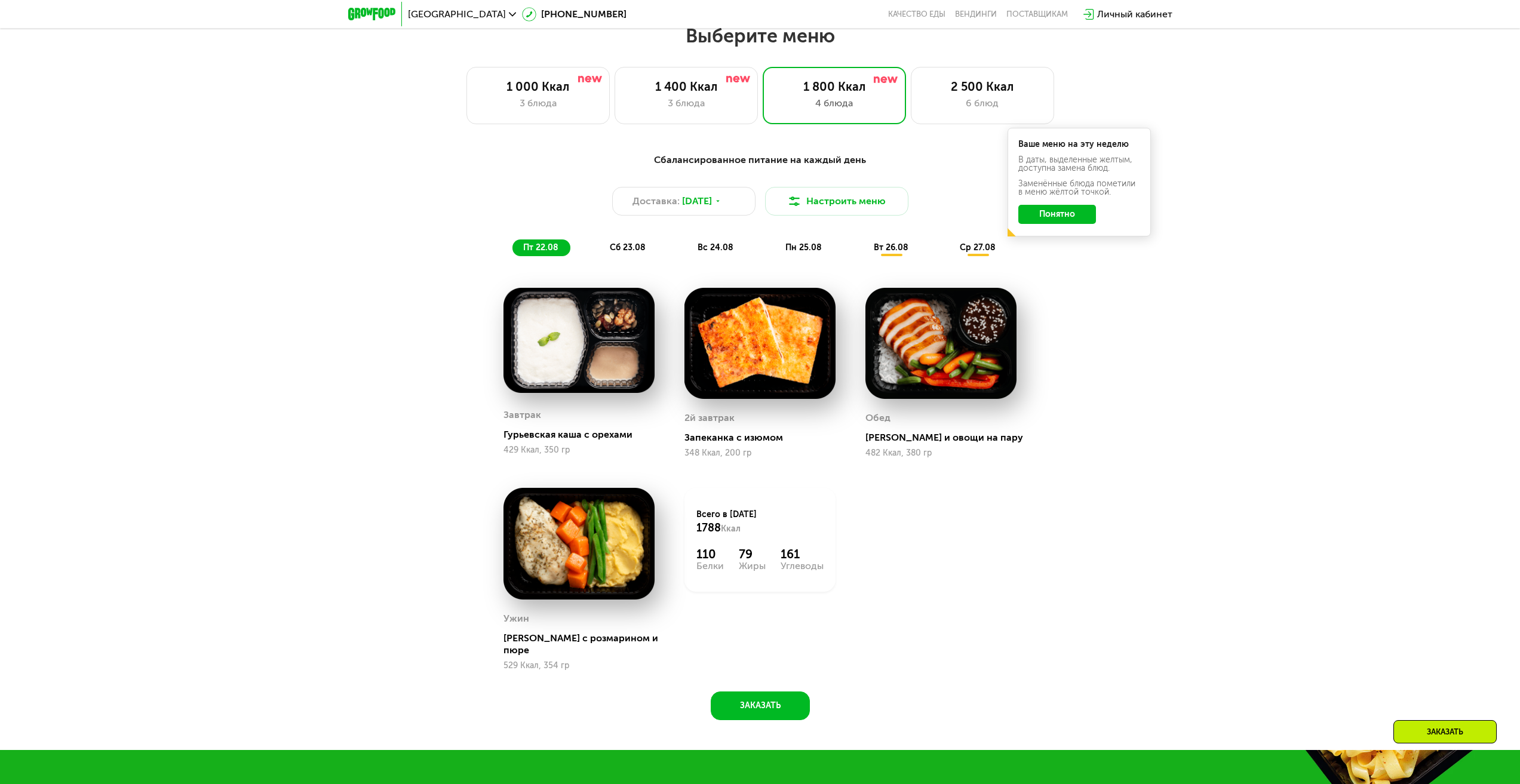
scroll to position [726, 0]
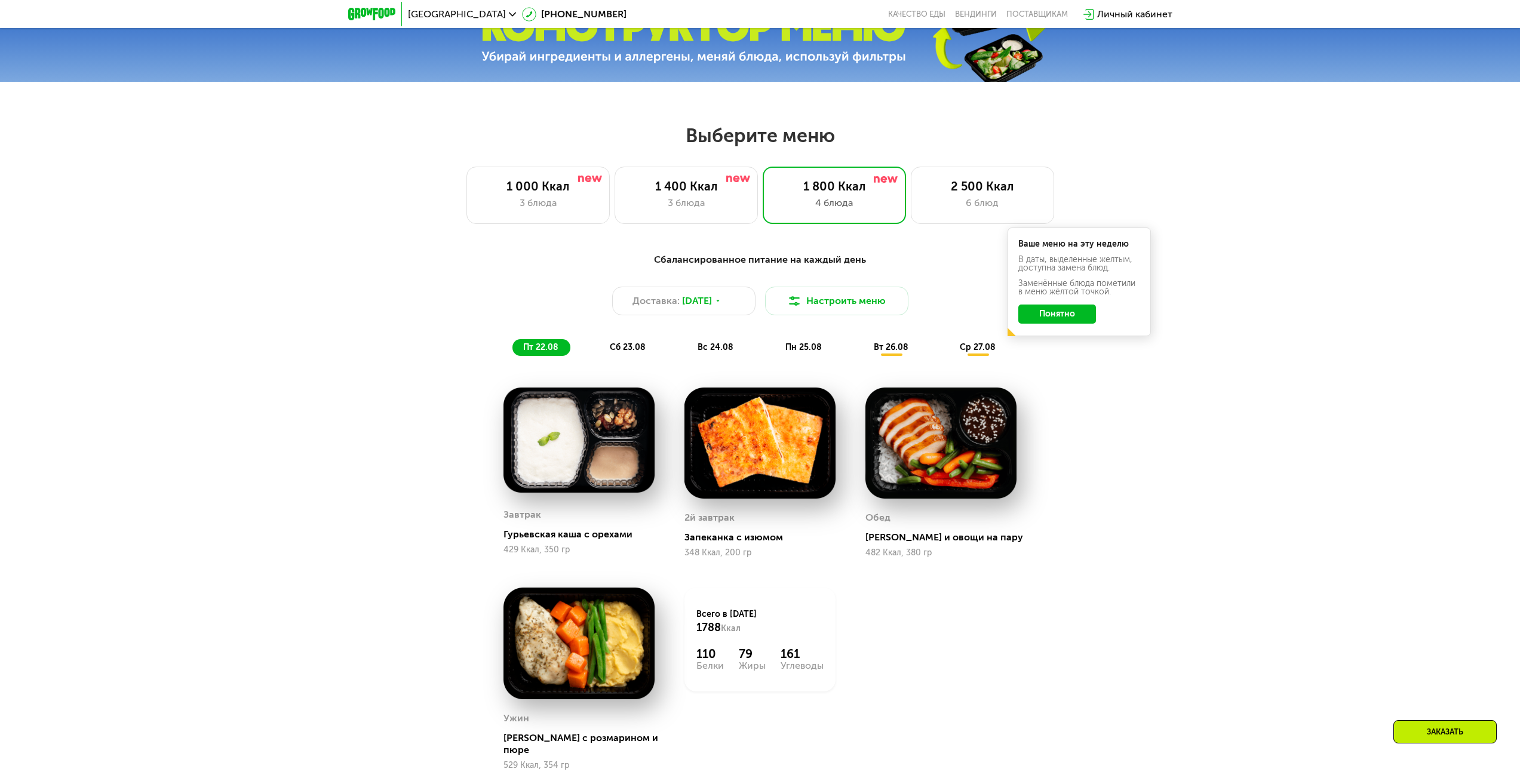
click at [687, 356] on div "сб 23.08" at bounding box center [716, 348] width 58 height 17
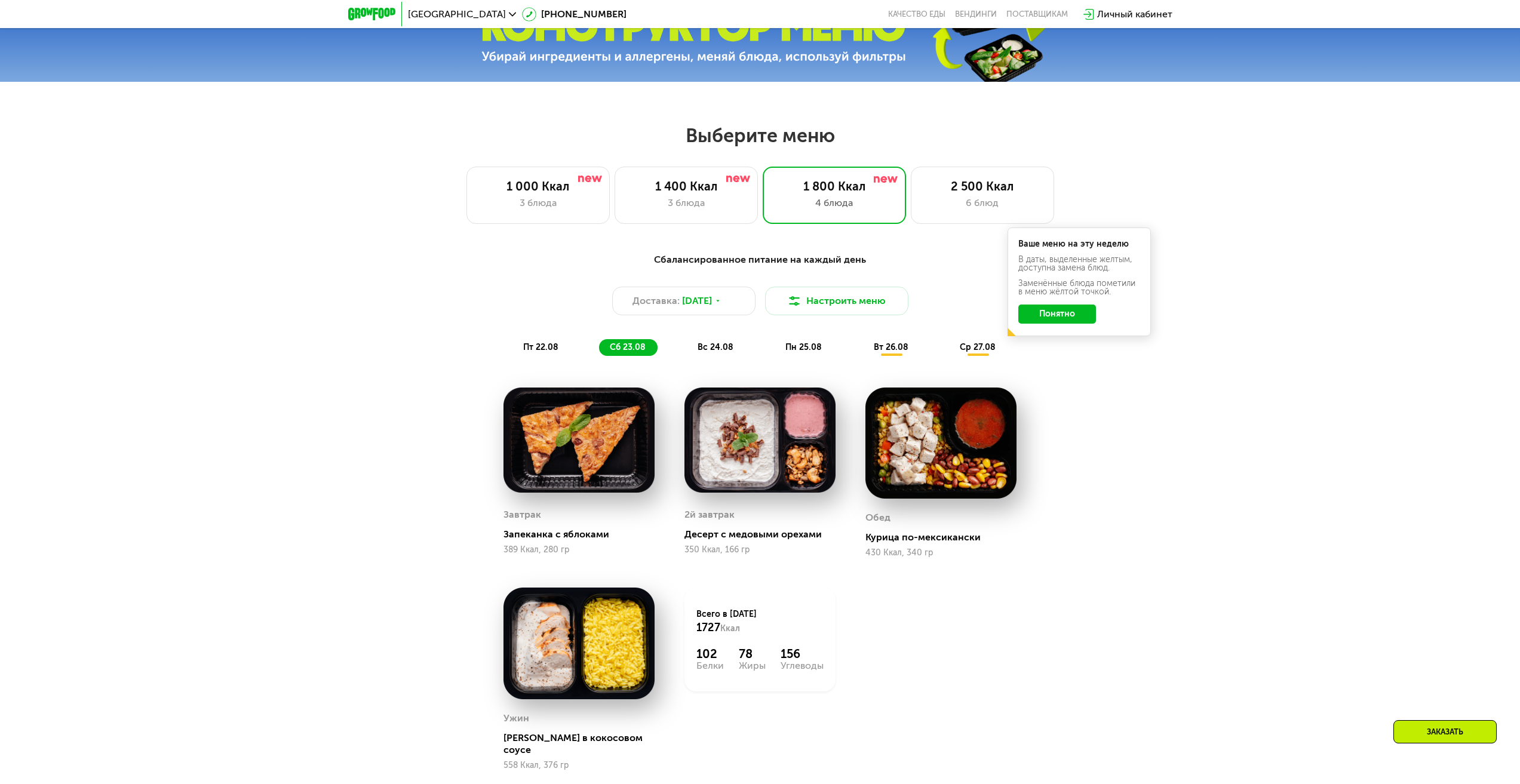
click at [726, 353] on span "вс 24.08" at bounding box center [715, 347] width 36 height 10
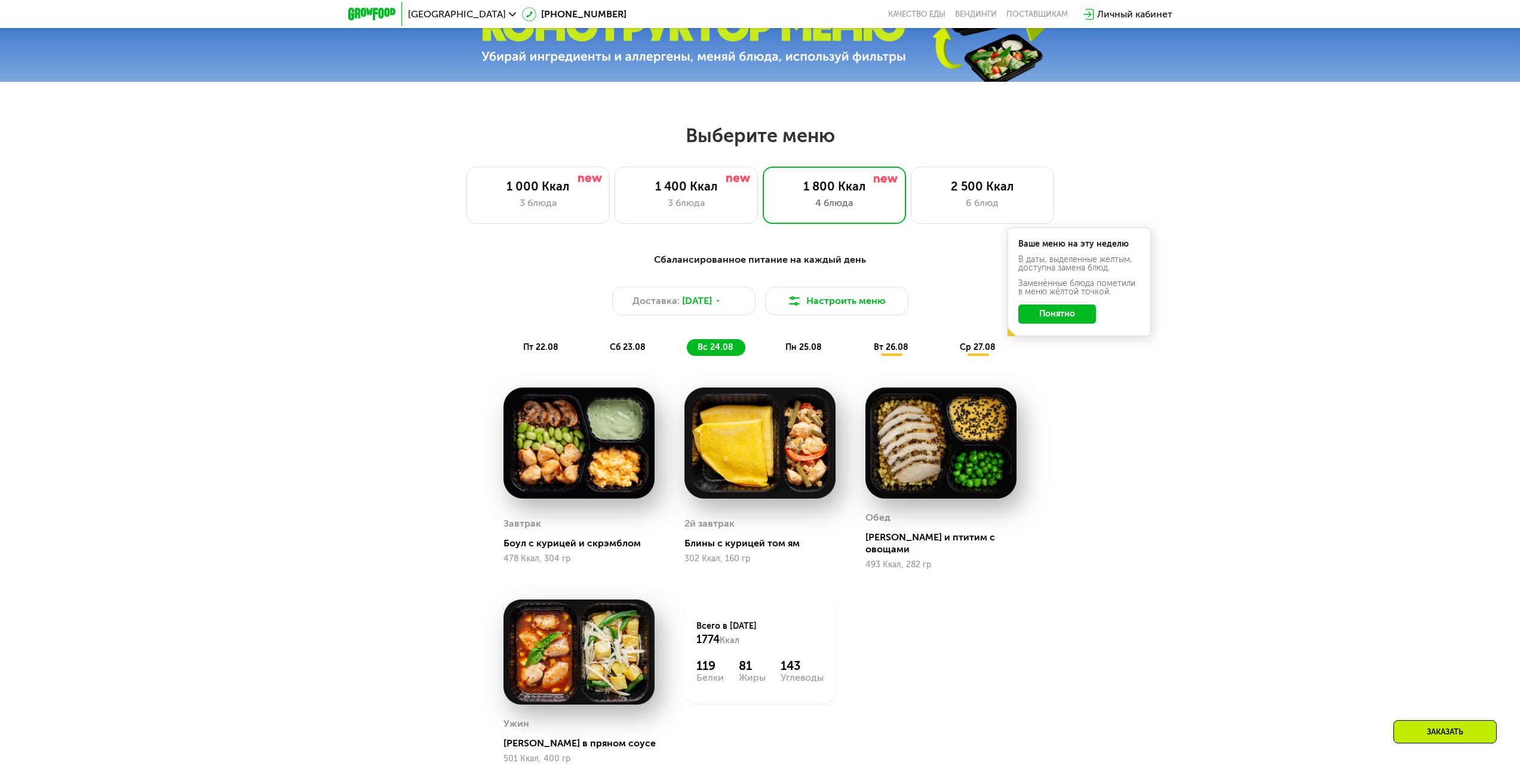
click at [805, 353] on span "пн 25.08" at bounding box center [804, 347] width 37 height 10
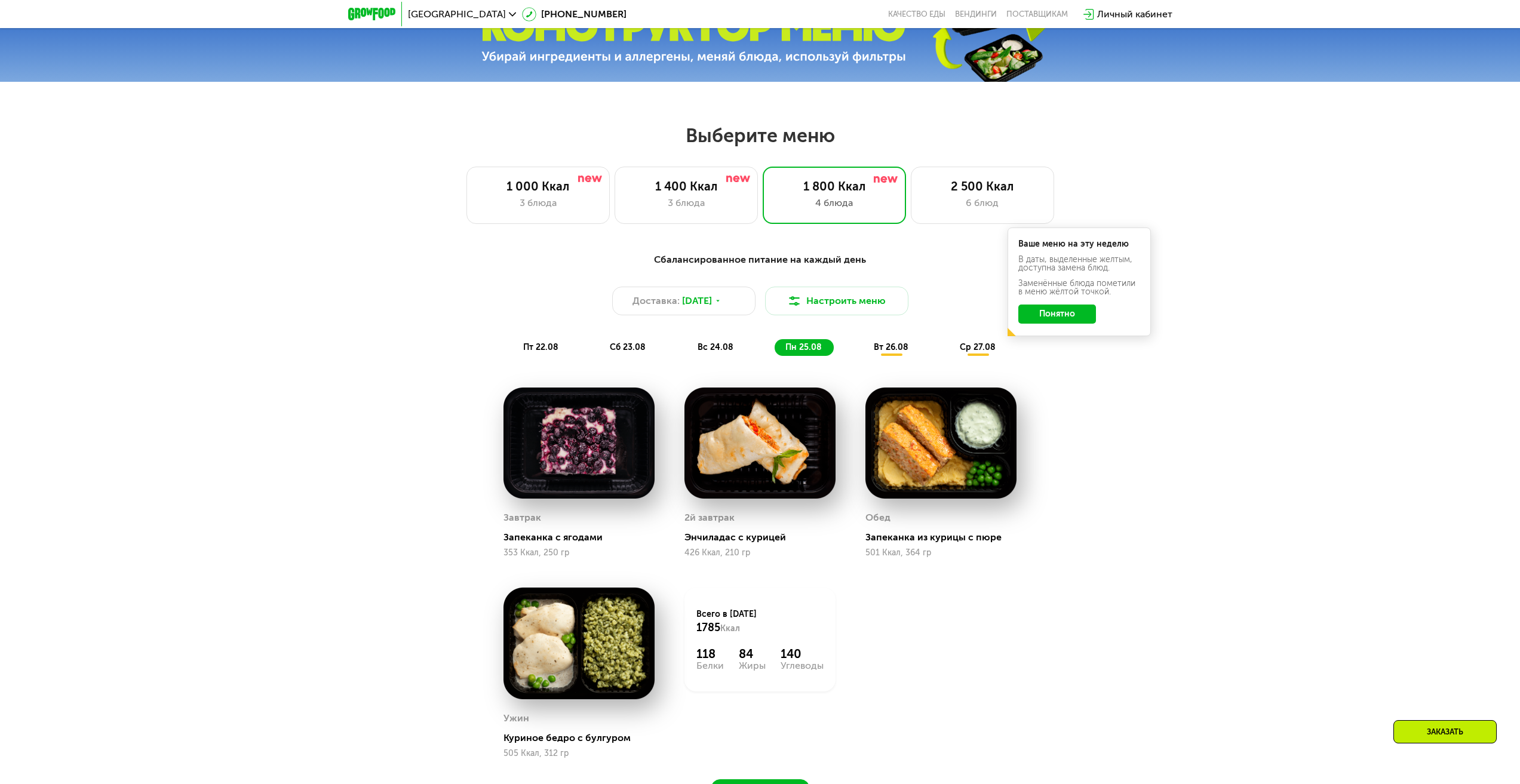
click at [886, 349] on span "вт 26.08" at bounding box center [891, 347] width 34 height 10
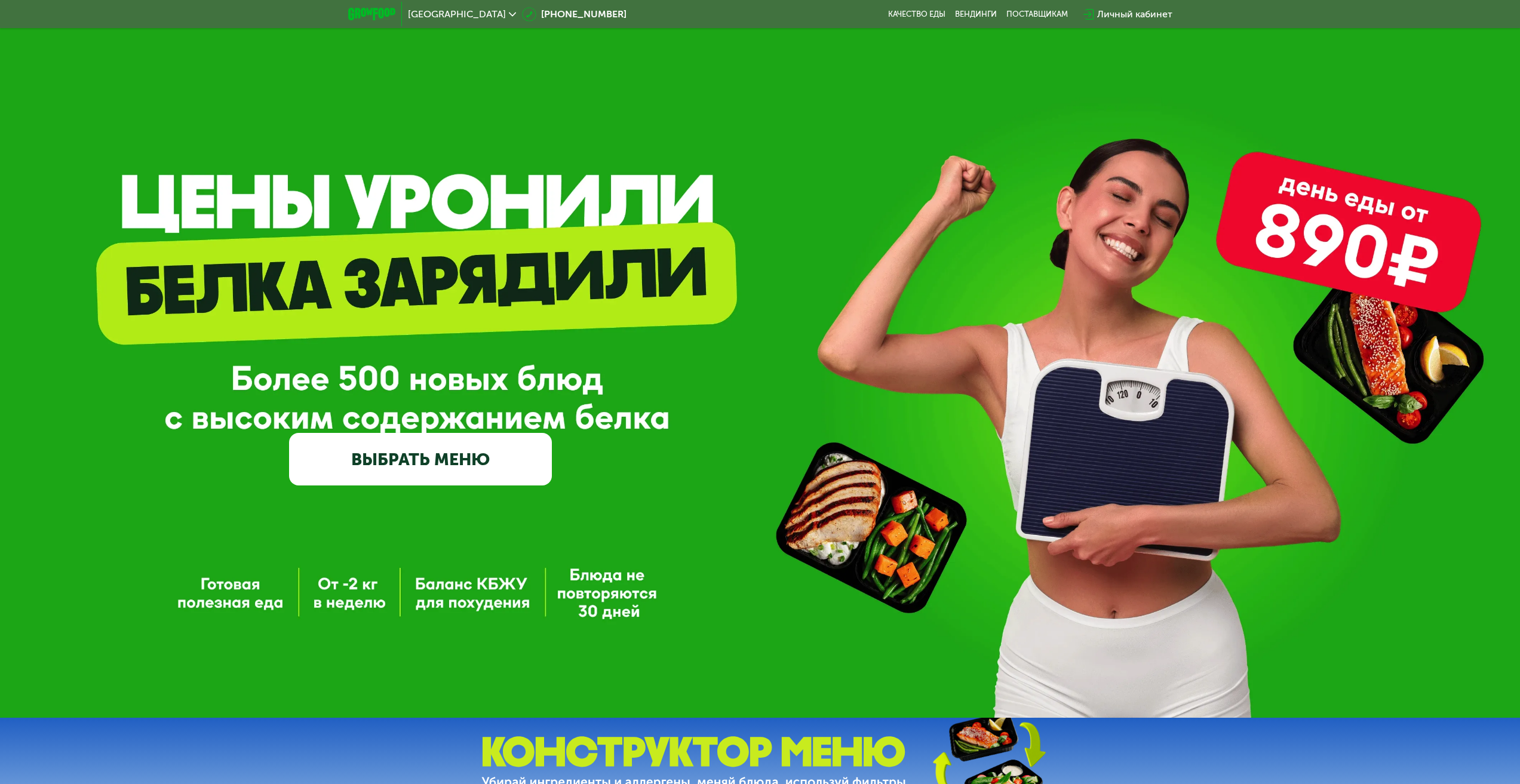
click at [432, 13] on span "[GEOGRAPHIC_DATA]" at bounding box center [456, 15] width 98 height 10
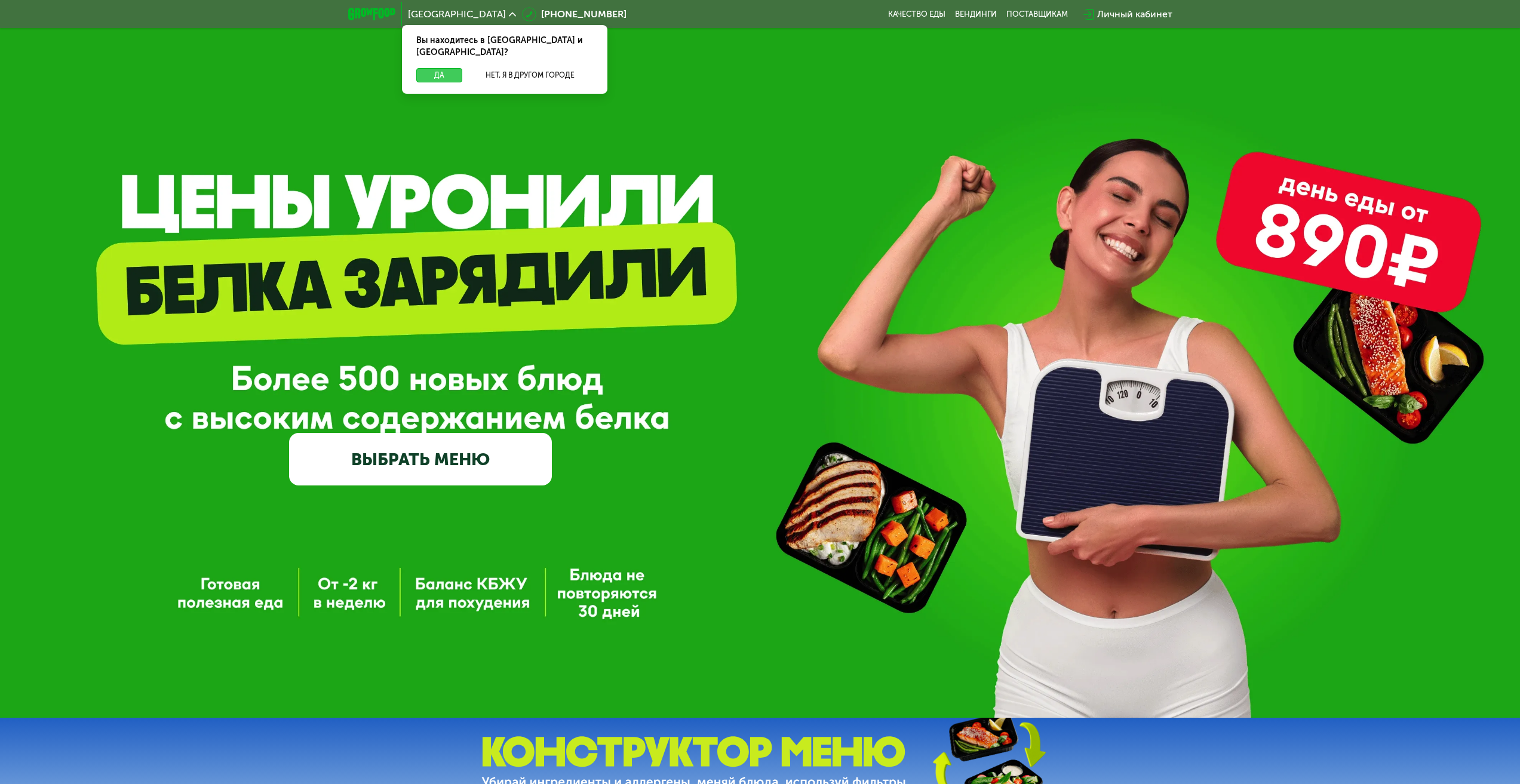
click at [436, 68] on button "Да" at bounding box center [439, 75] width 46 height 14
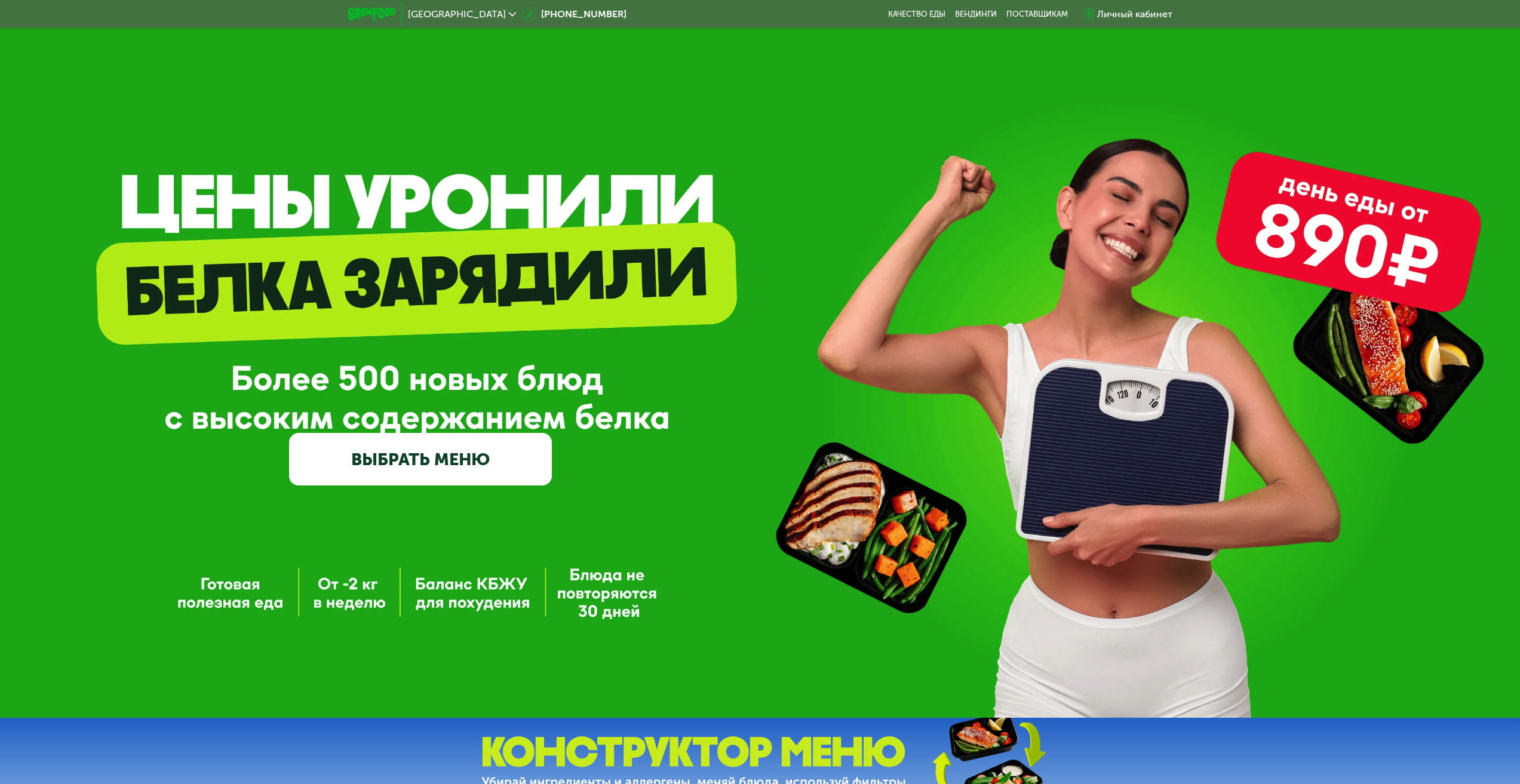
click at [427, 453] on link "ВЫБРАТЬ МЕНЮ" at bounding box center [420, 459] width 263 height 53
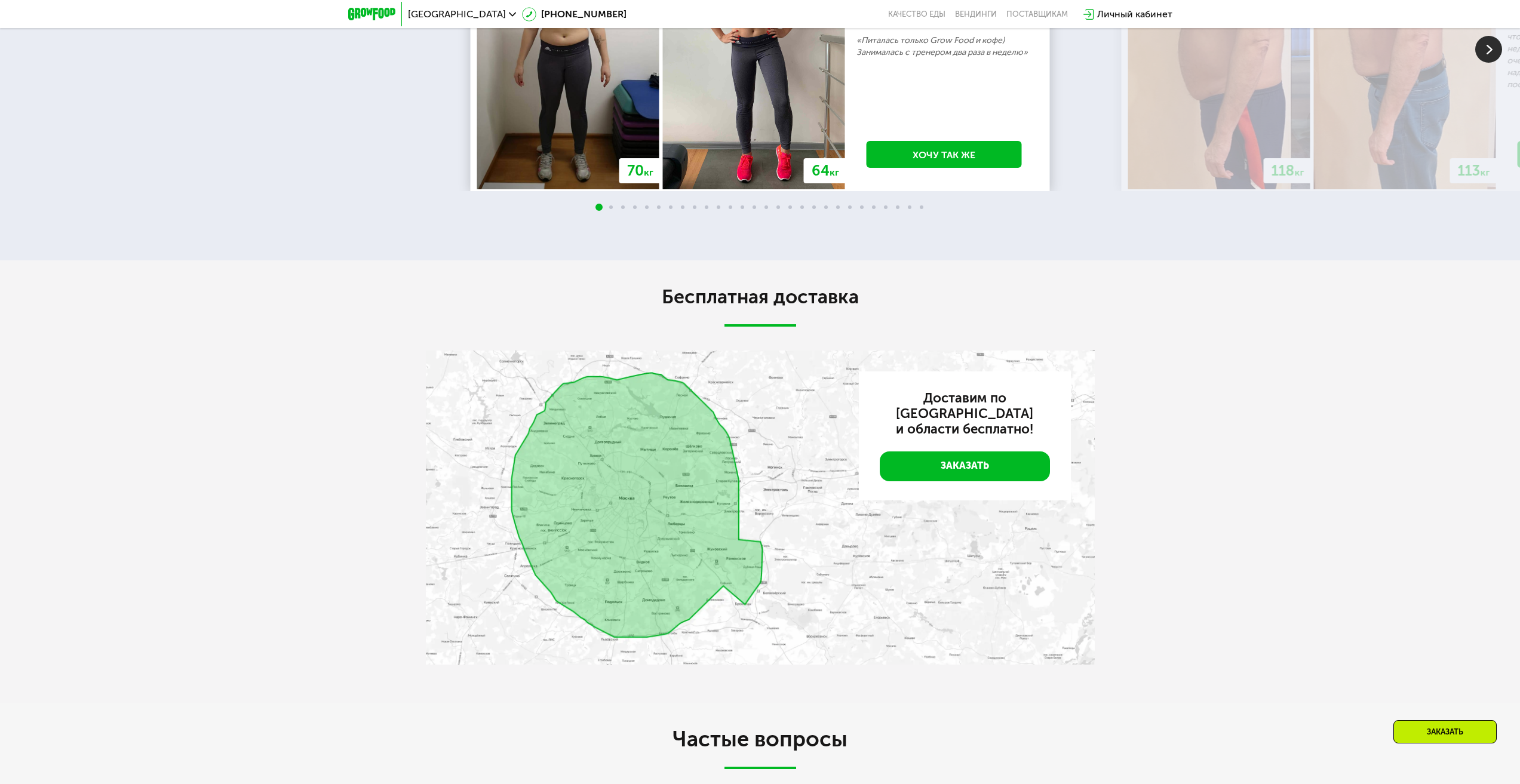
scroll to position [2189, 0]
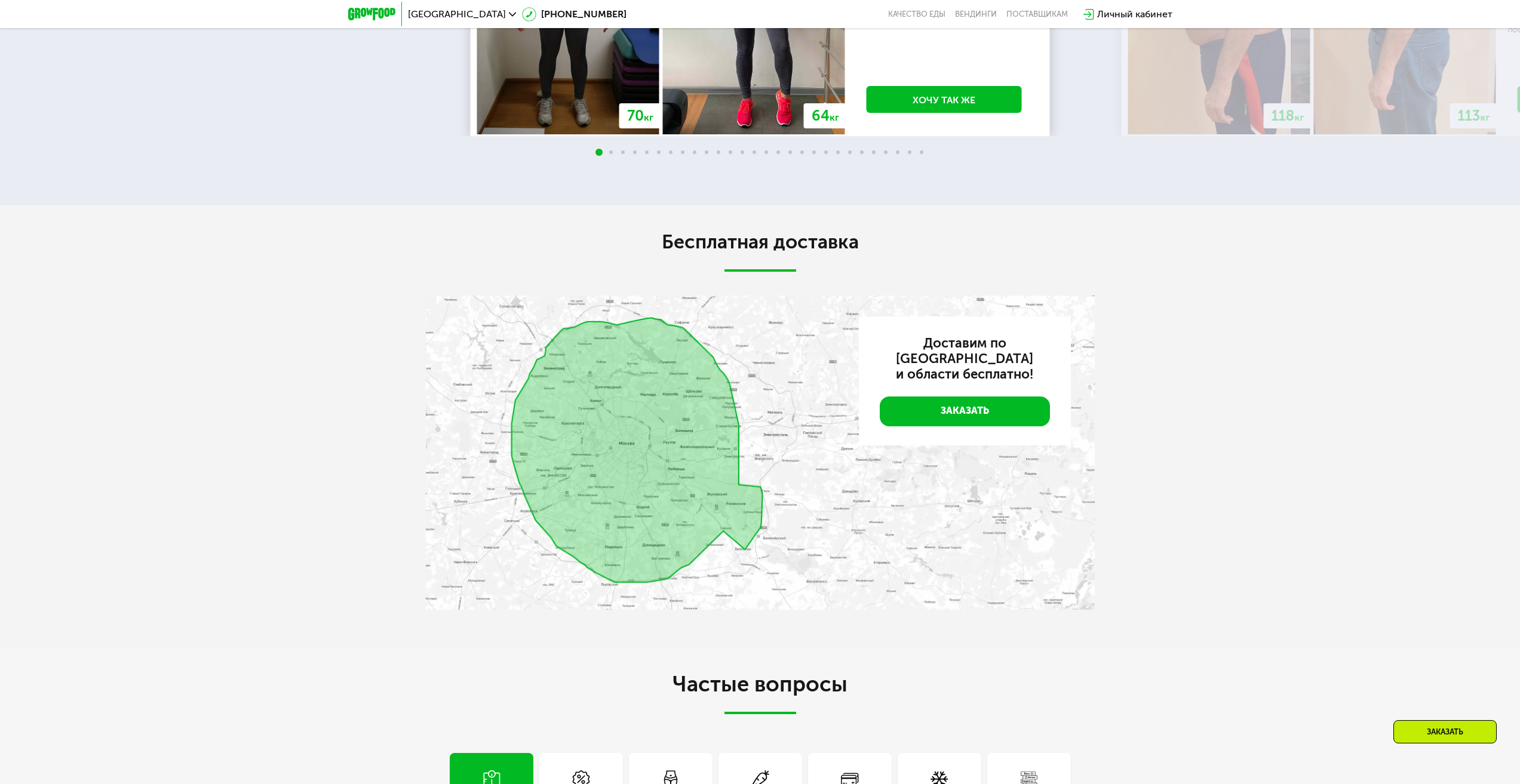
click at [778, 410] on img at bounding box center [760, 453] width 669 height 314
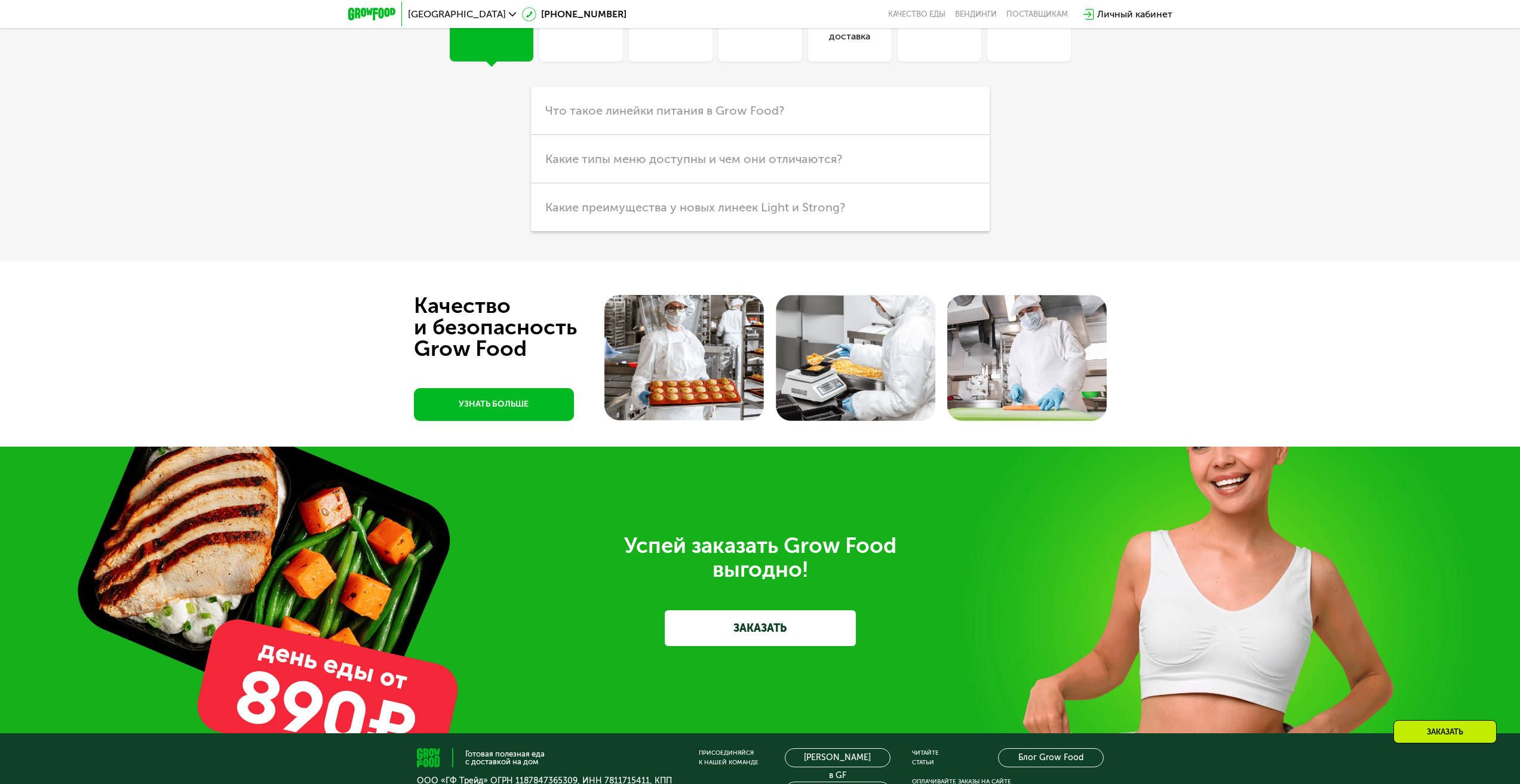
scroll to position [2985, 0]
